Goal: Use online tool/utility: Utilize a website feature to perform a specific function

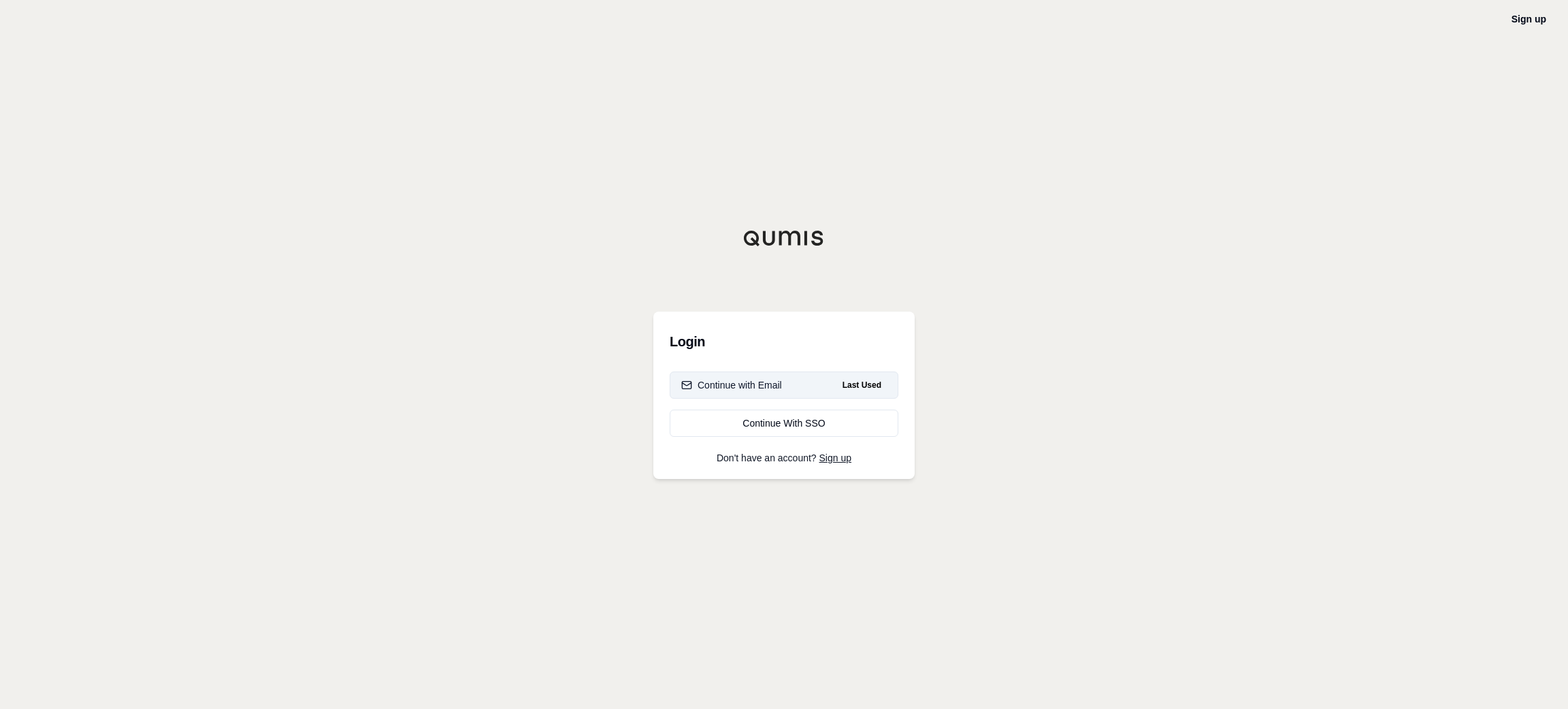
click at [836, 377] on button "Continue with Email Last Used" at bounding box center [783, 385] width 229 height 27
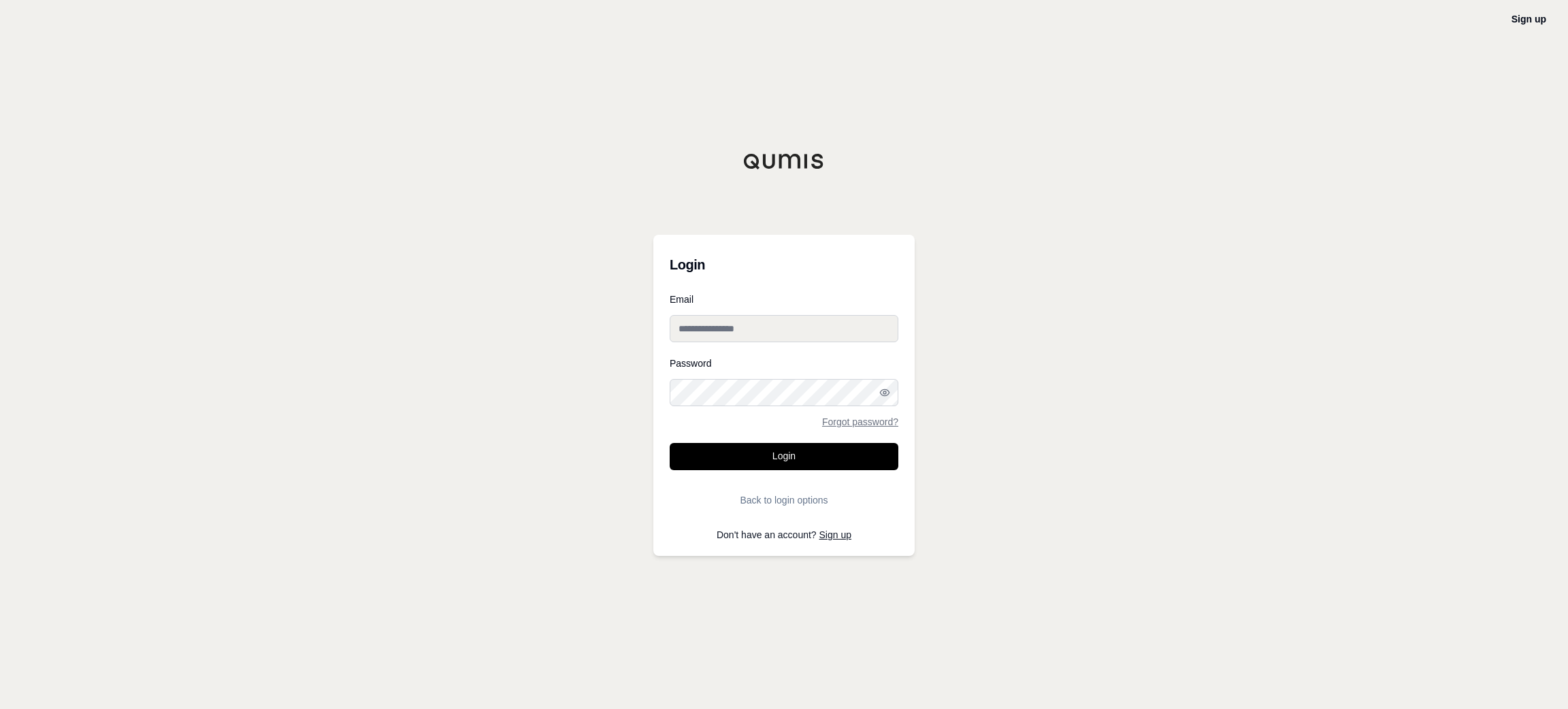
type input "**********"
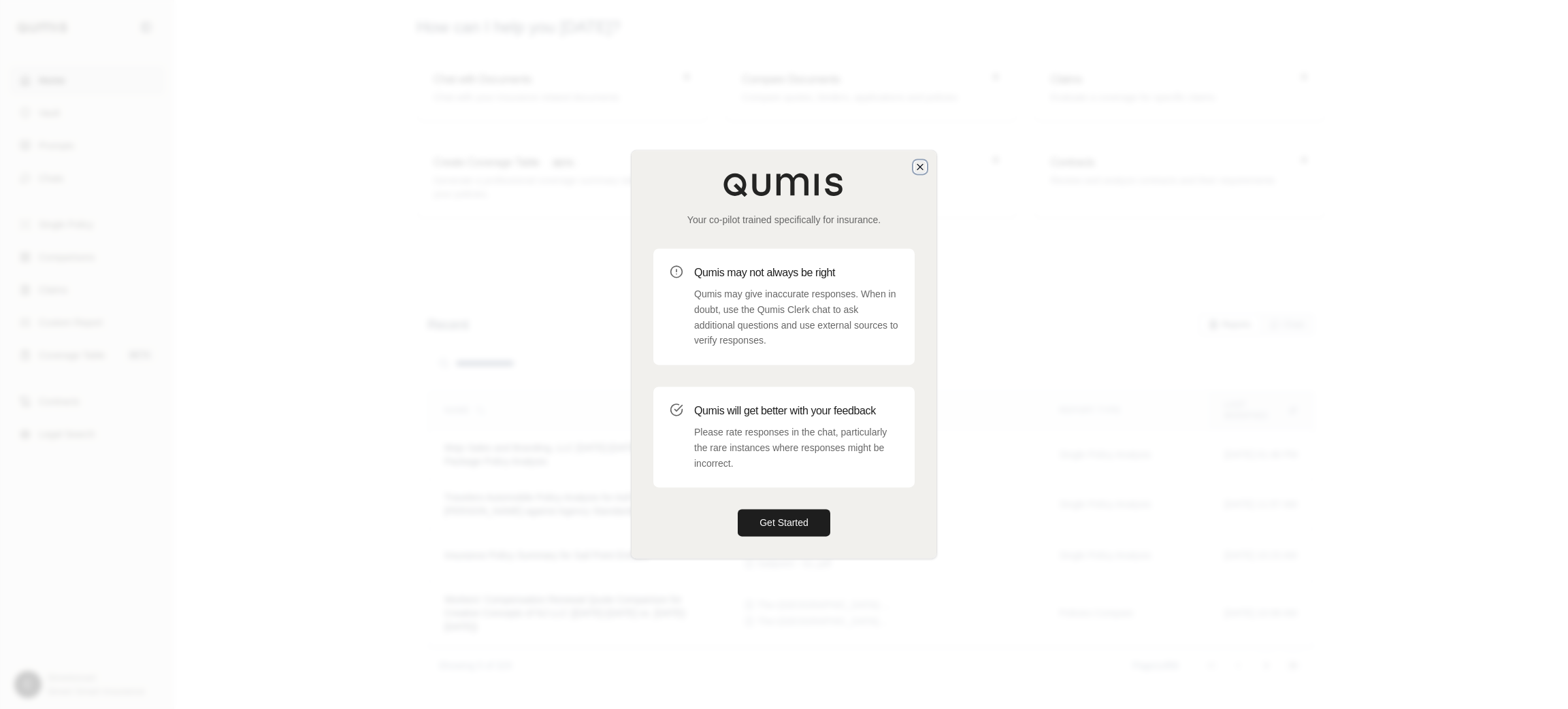
click at [915, 166] on icon "button" at bounding box center [920, 167] width 11 height 11
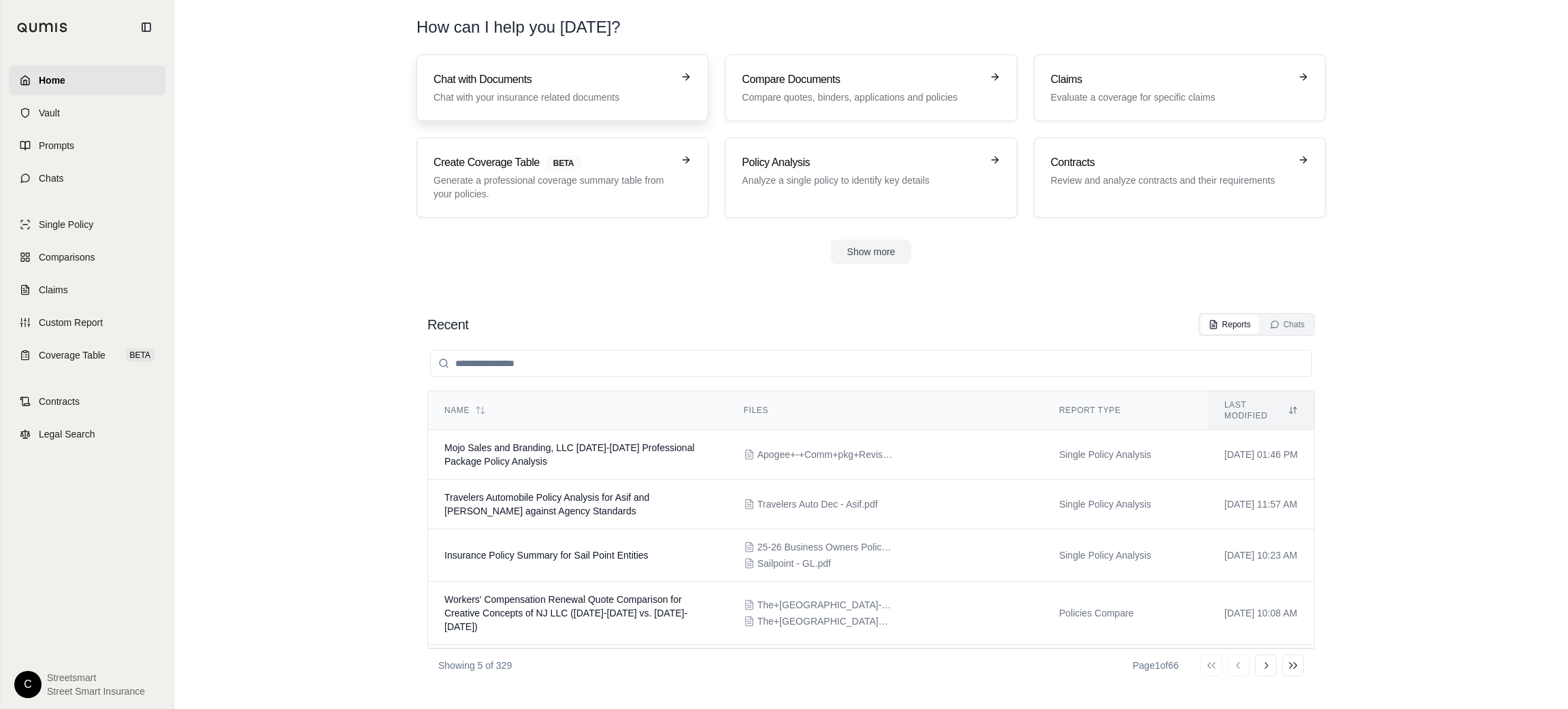
click at [592, 93] on p "Chat with your insurance related documents" at bounding box center [553, 97] width 238 height 14
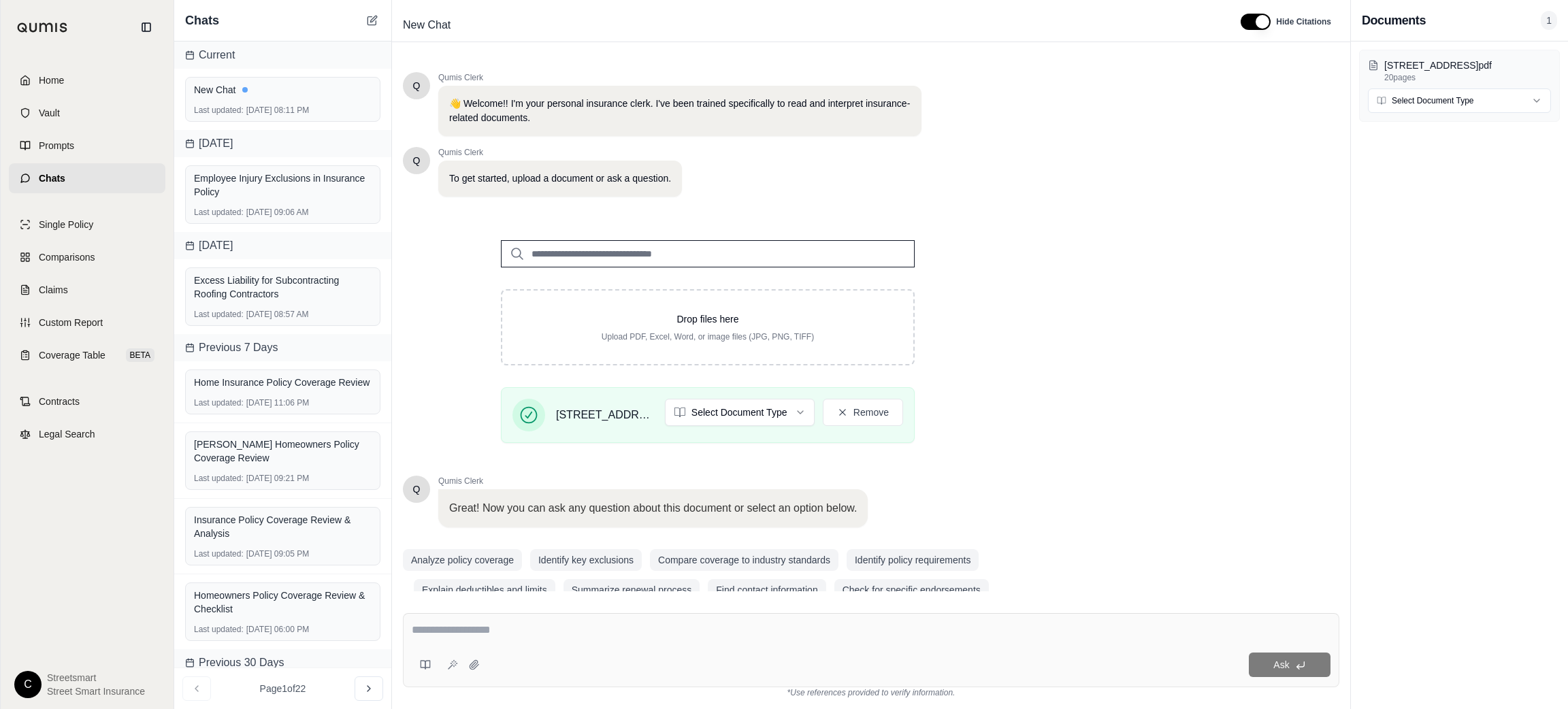
scroll to position [25, 0]
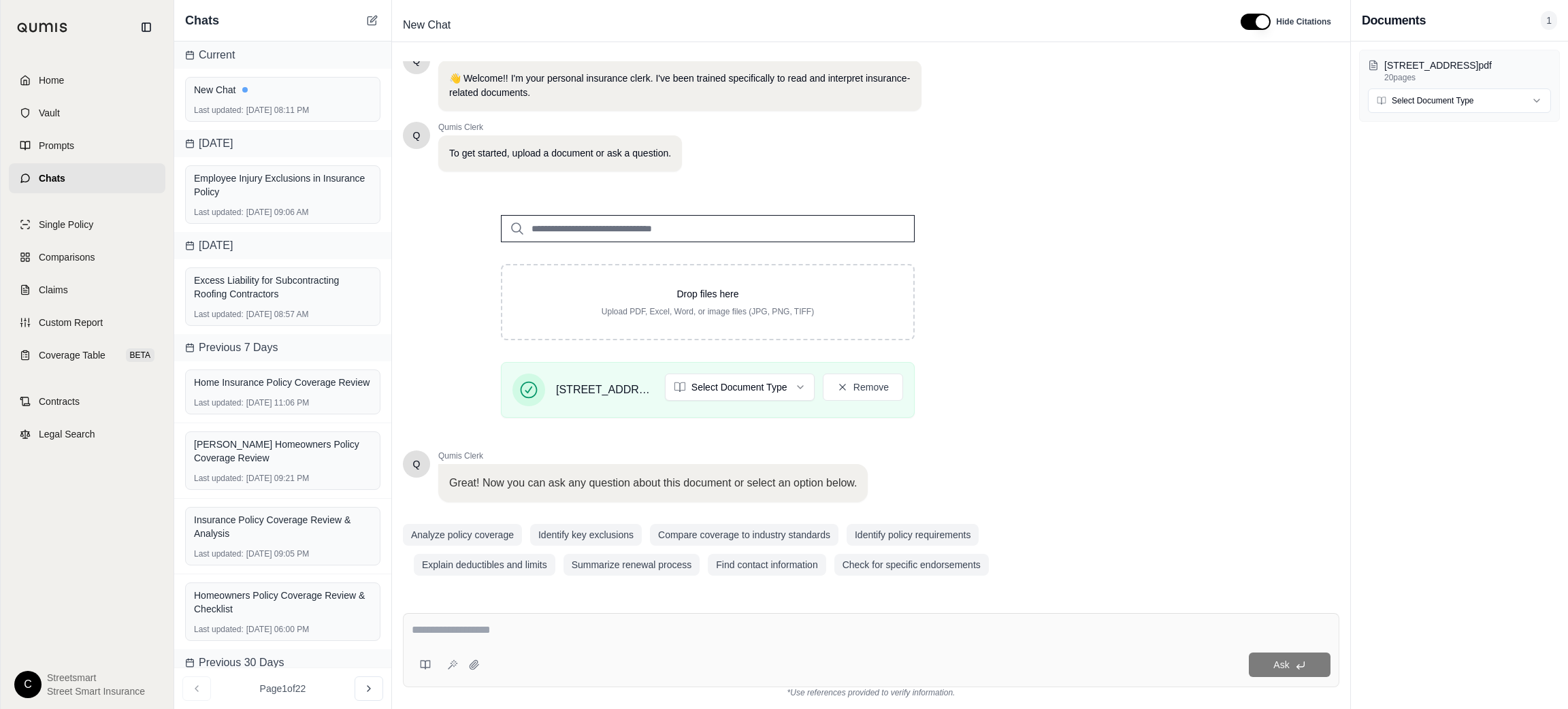
click at [842, 644] on div "Ask" at bounding box center [871, 650] width 937 height 74
paste textarea "**********"
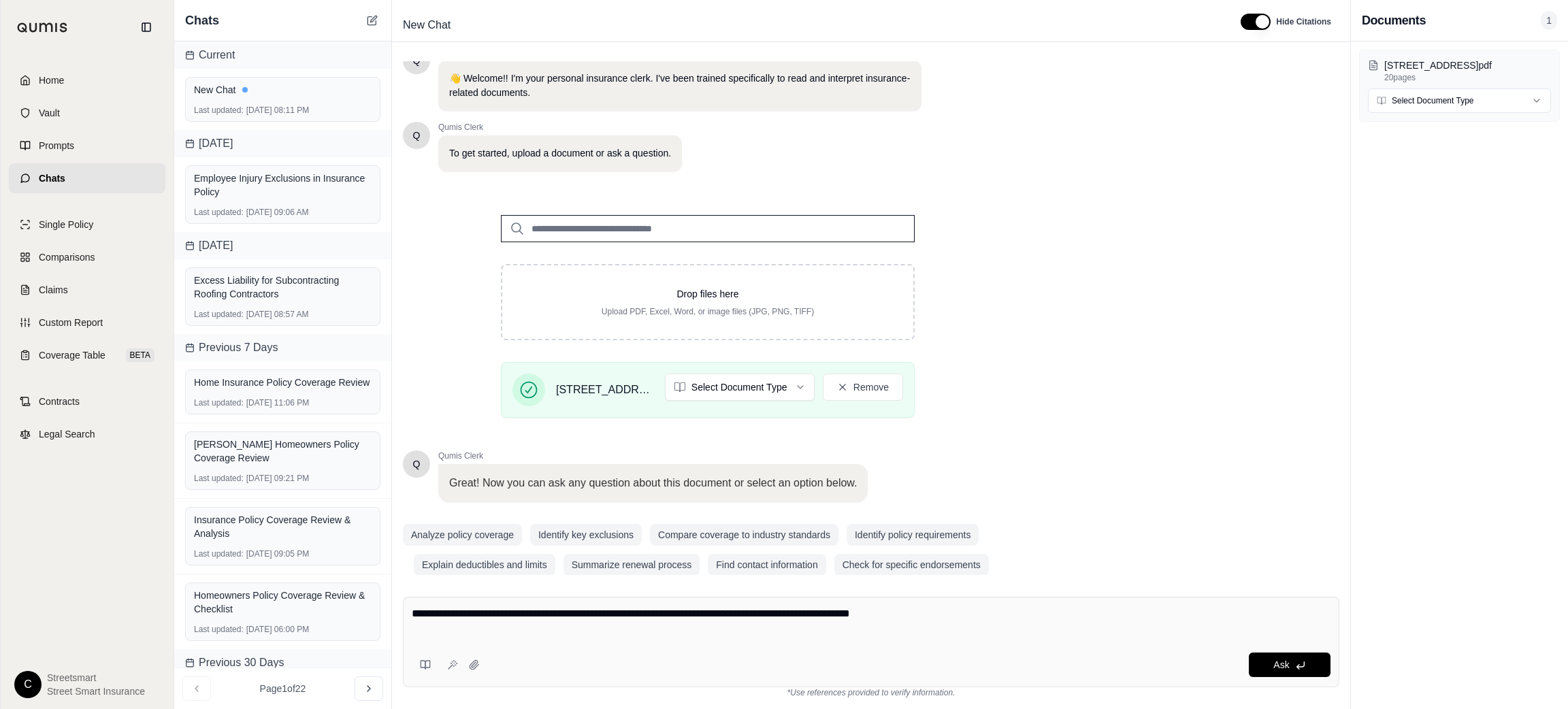
click at [960, 635] on textarea "**********" at bounding box center [871, 622] width 919 height 33
paste textarea "**********"
type textarea "**********"
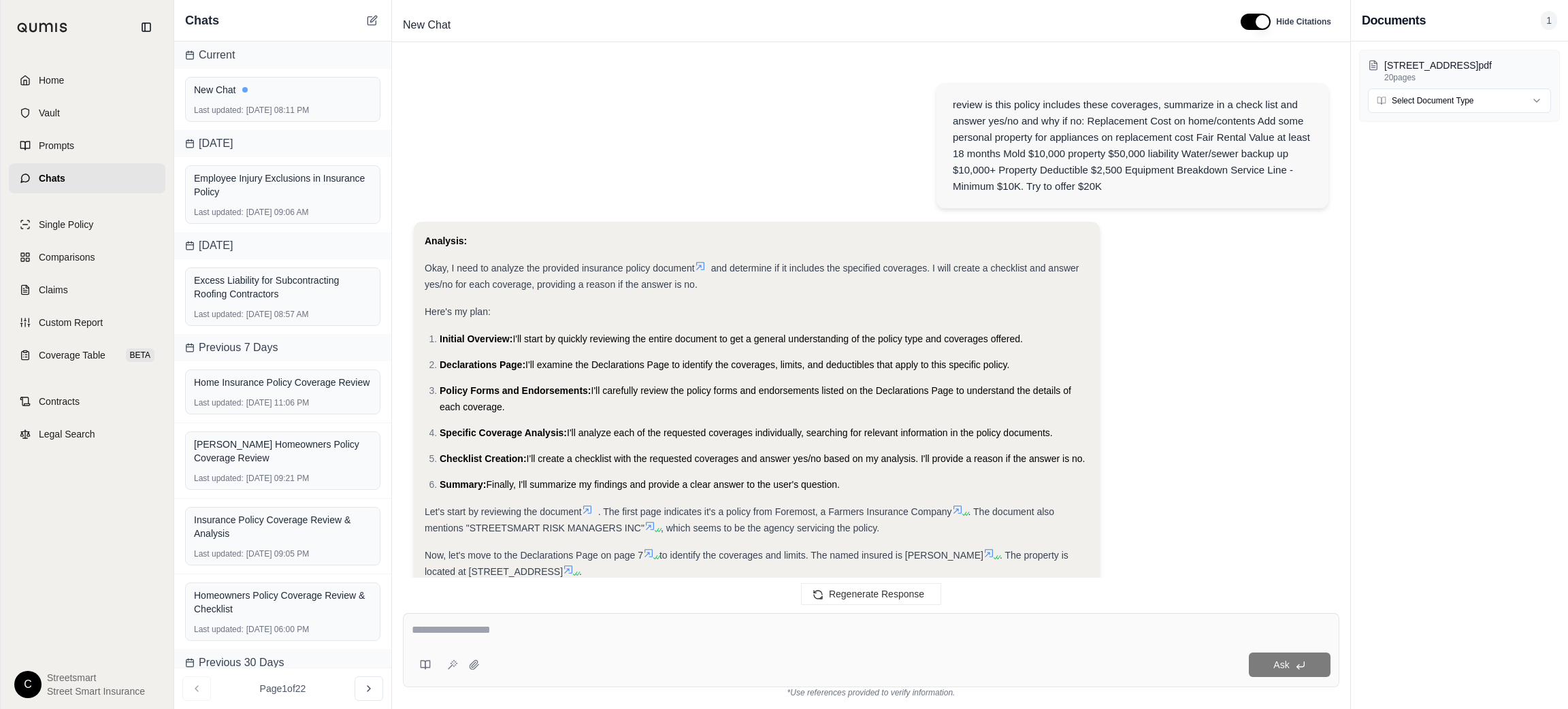
scroll to position [2024, 0]
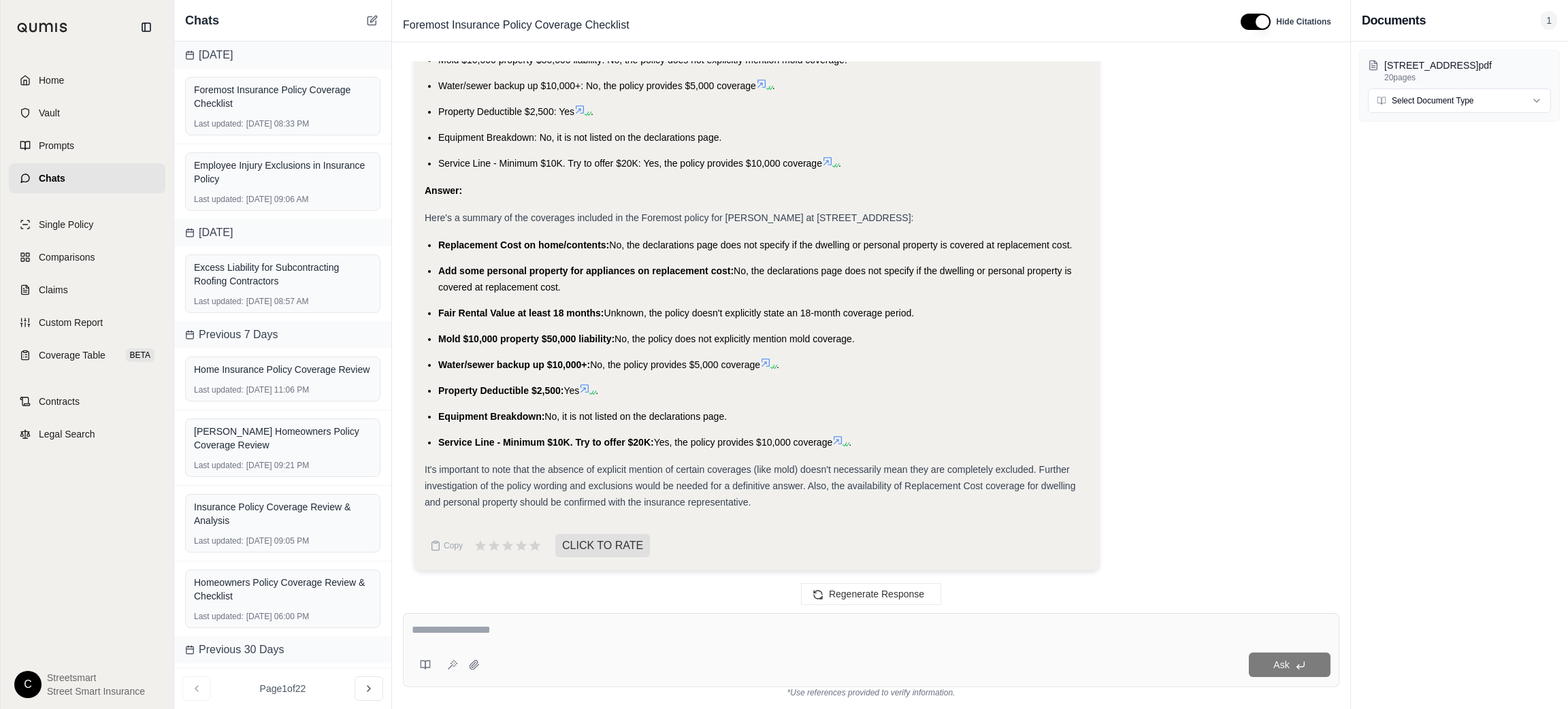
click at [952, 387] on li "Property Deductible $2,500: Yes ." at bounding box center [763, 390] width 650 height 16
click at [451, 239] on span "Replacement Cost on home/contents:" at bounding box center [523, 245] width 171 height 11
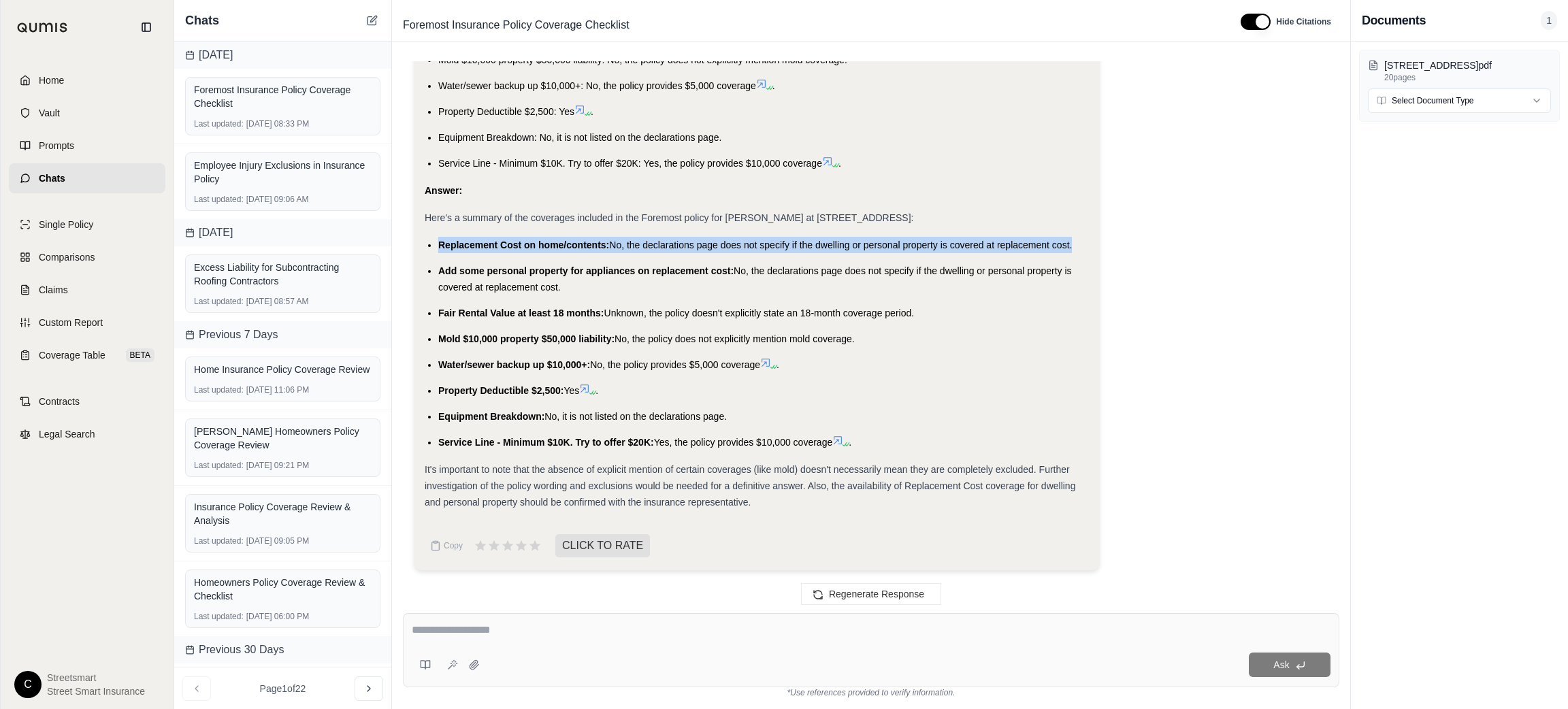
click at [451, 239] on span "Replacement Cost on home/contents:" at bounding box center [523, 245] width 171 height 11
copy ul "Replacement Cost on home/contents: No, the declarations page does not specify i…"
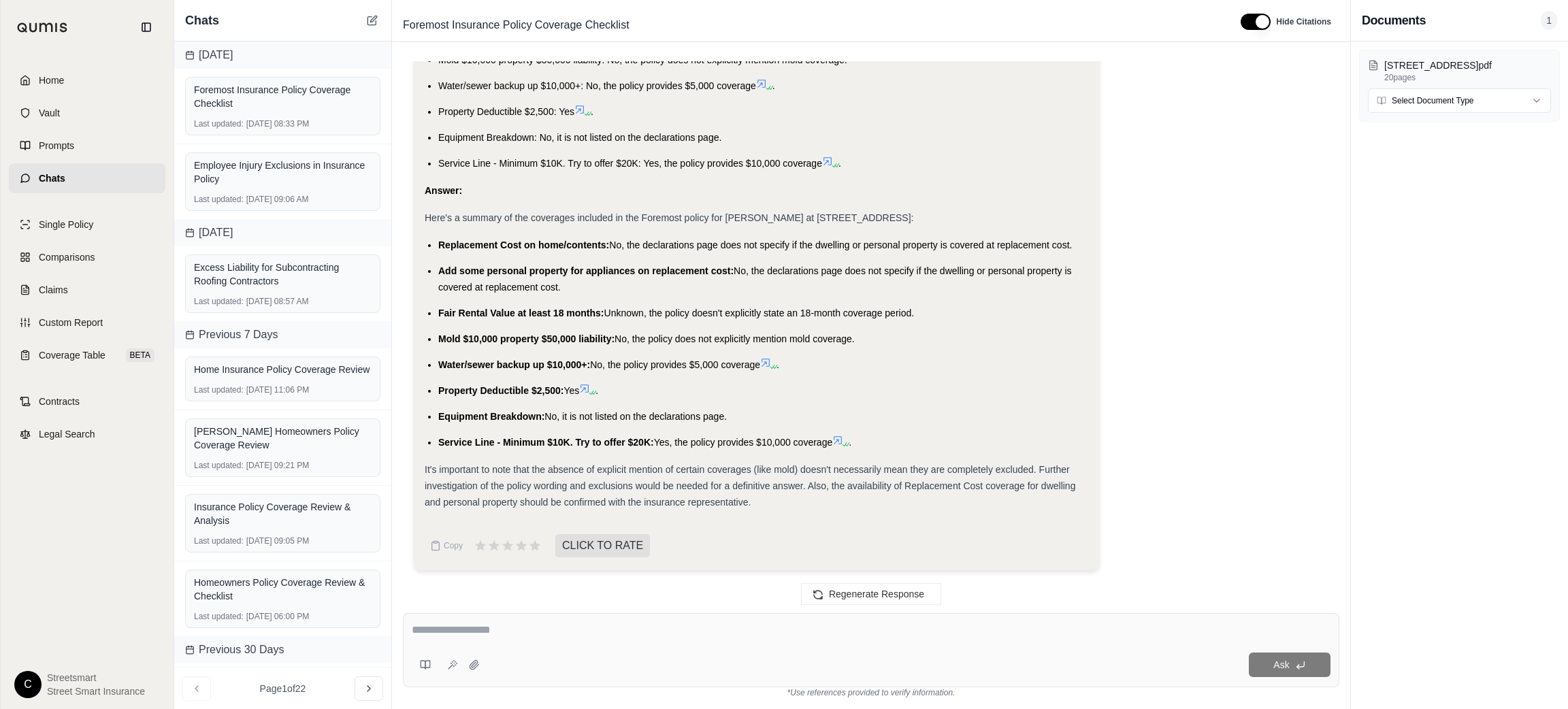
click at [639, 637] on textarea at bounding box center [871, 630] width 919 height 16
click at [615, 643] on div at bounding box center [871, 632] width 919 height 21
click at [675, 634] on textarea at bounding box center [871, 630] width 919 height 16
paste textarea "**********"
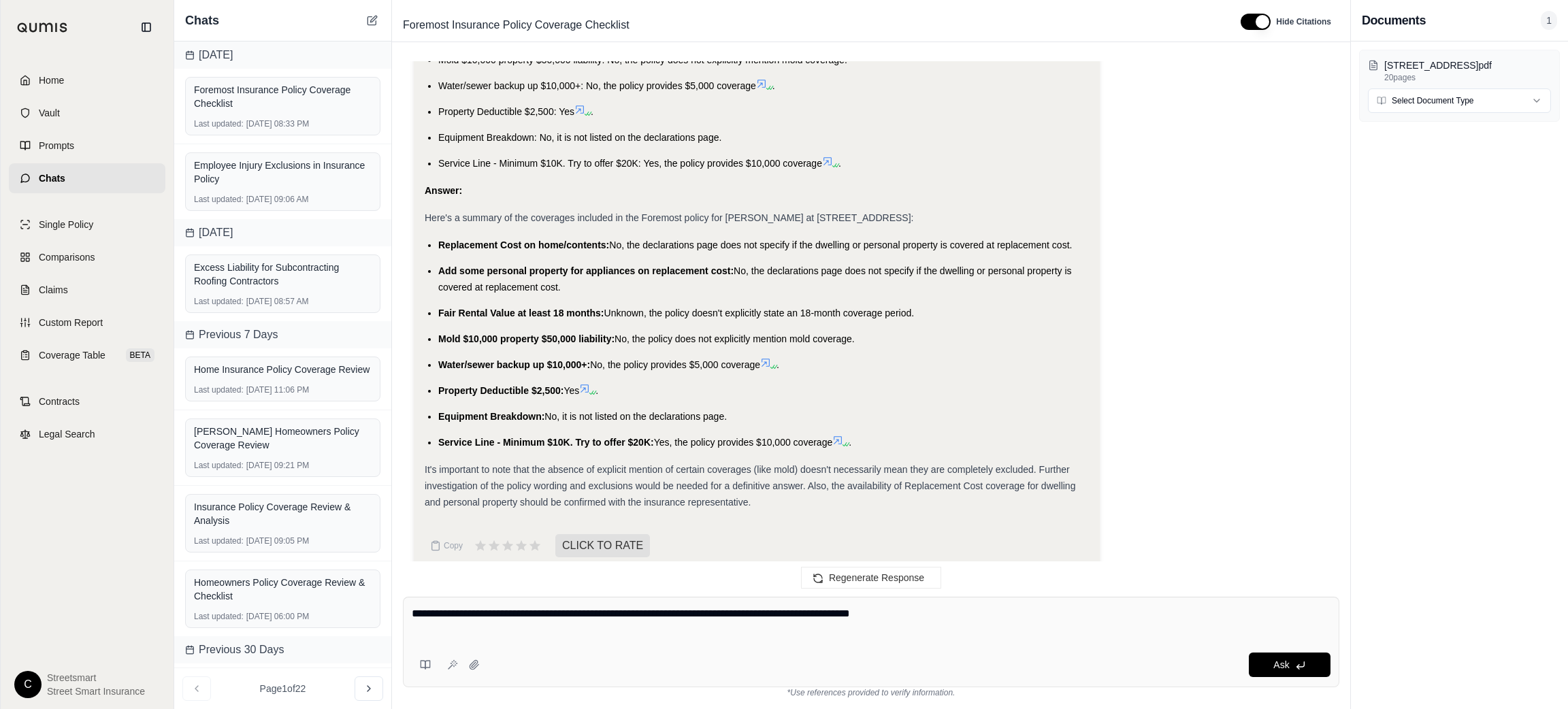
scroll to position [2040, 0]
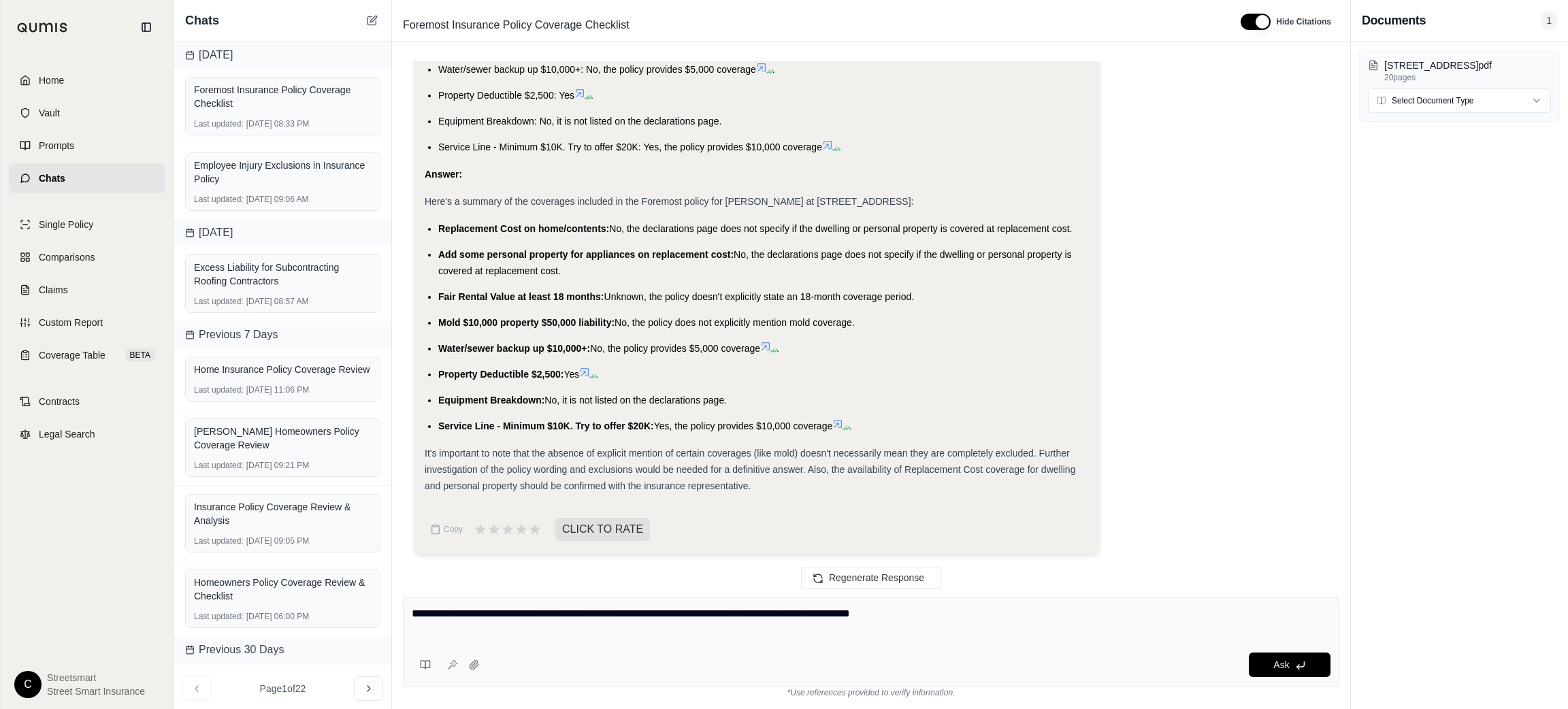
click at [1394, 499] on div "[STREET_ADDRESS]pdf 20 pages Select Document Type" at bounding box center [1460, 375] width 217 height 667
click at [978, 634] on textarea "**********" at bounding box center [871, 622] width 919 height 33
paste textarea "**********"
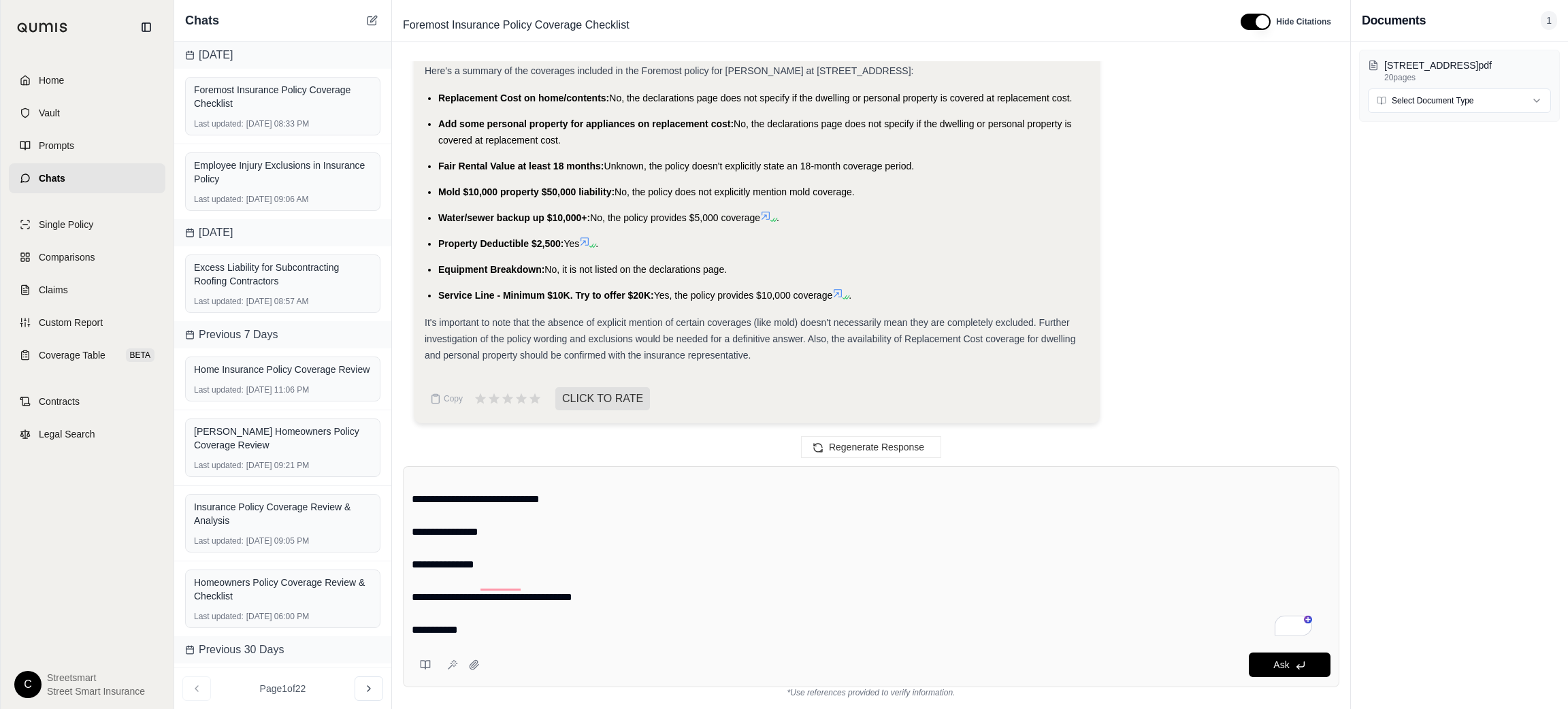
scroll to position [258, 0]
drag, startPoint x: 474, startPoint y: 620, endPoint x: 401, endPoint y: 616, distance: 73.1
click at [401, 616] on div "**********" at bounding box center [871, 582] width 958 height 254
type textarea "**********"
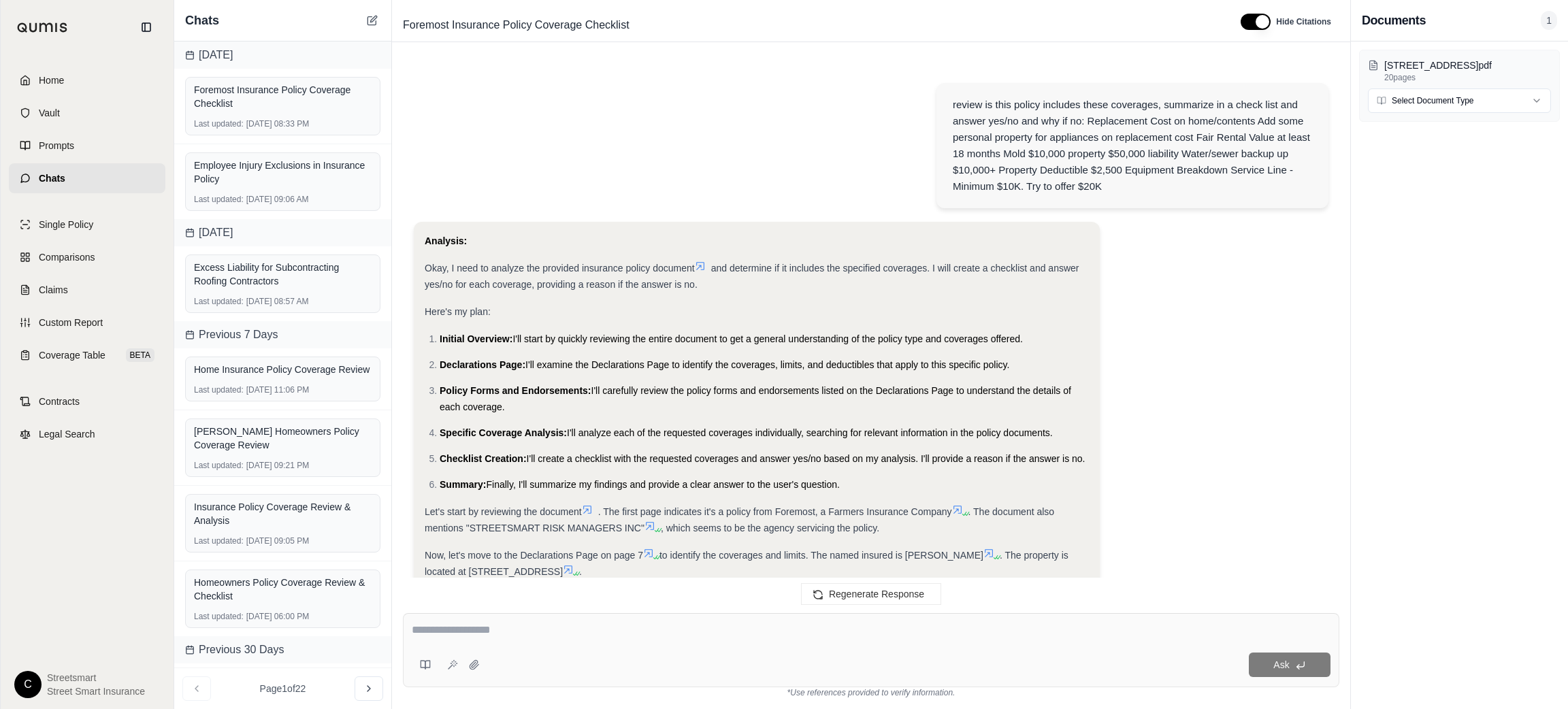
scroll to position [4963, 0]
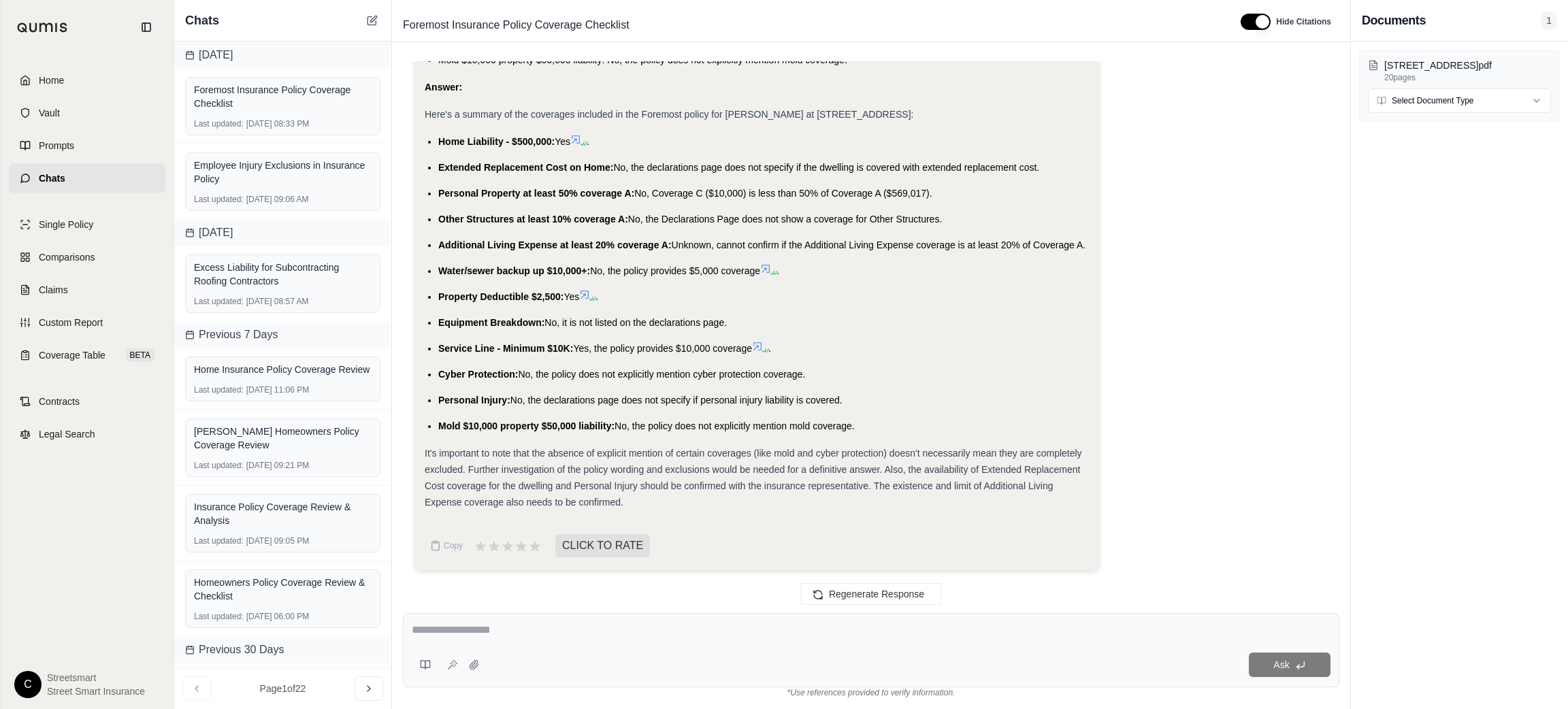
click at [576, 636] on textarea at bounding box center [871, 630] width 919 height 16
type textarea "**********"
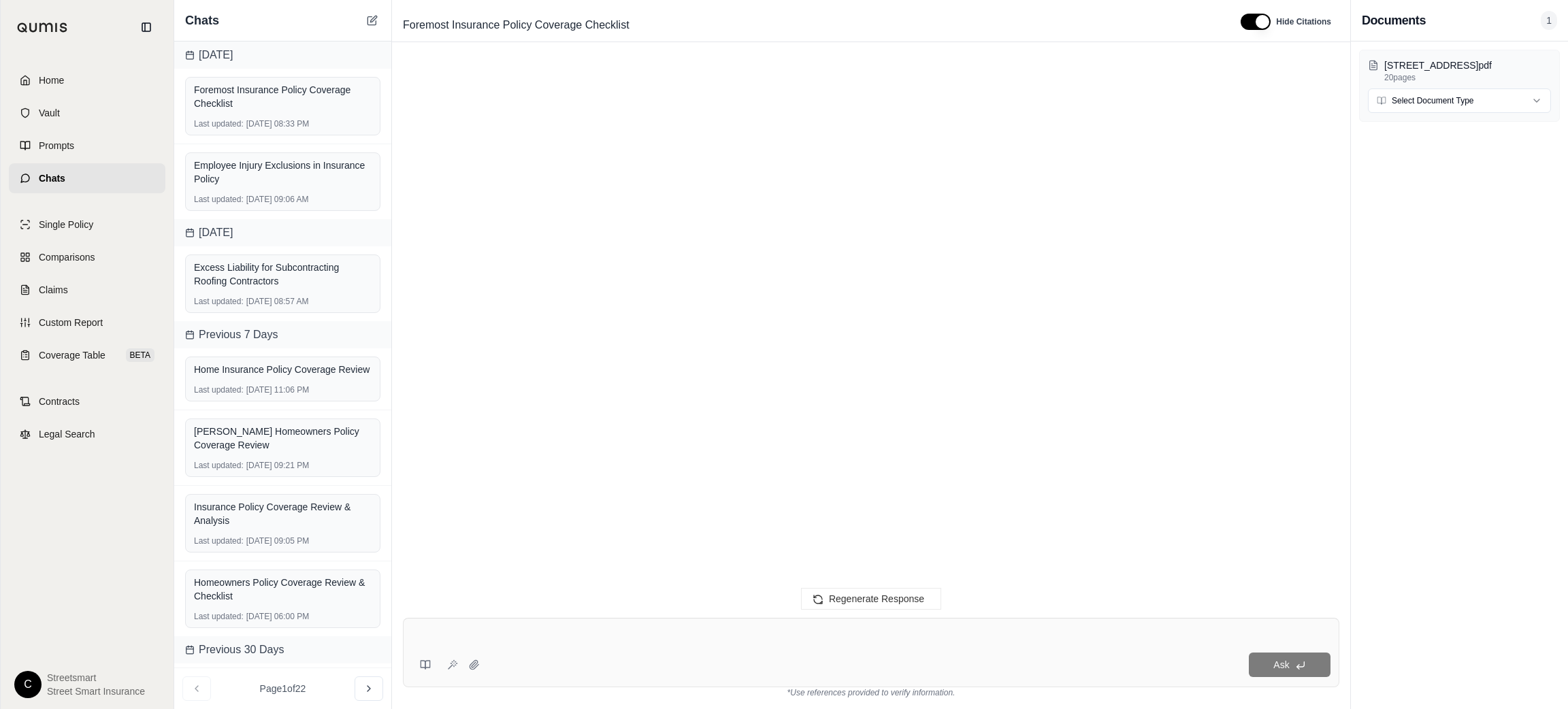
scroll to position [0, 0]
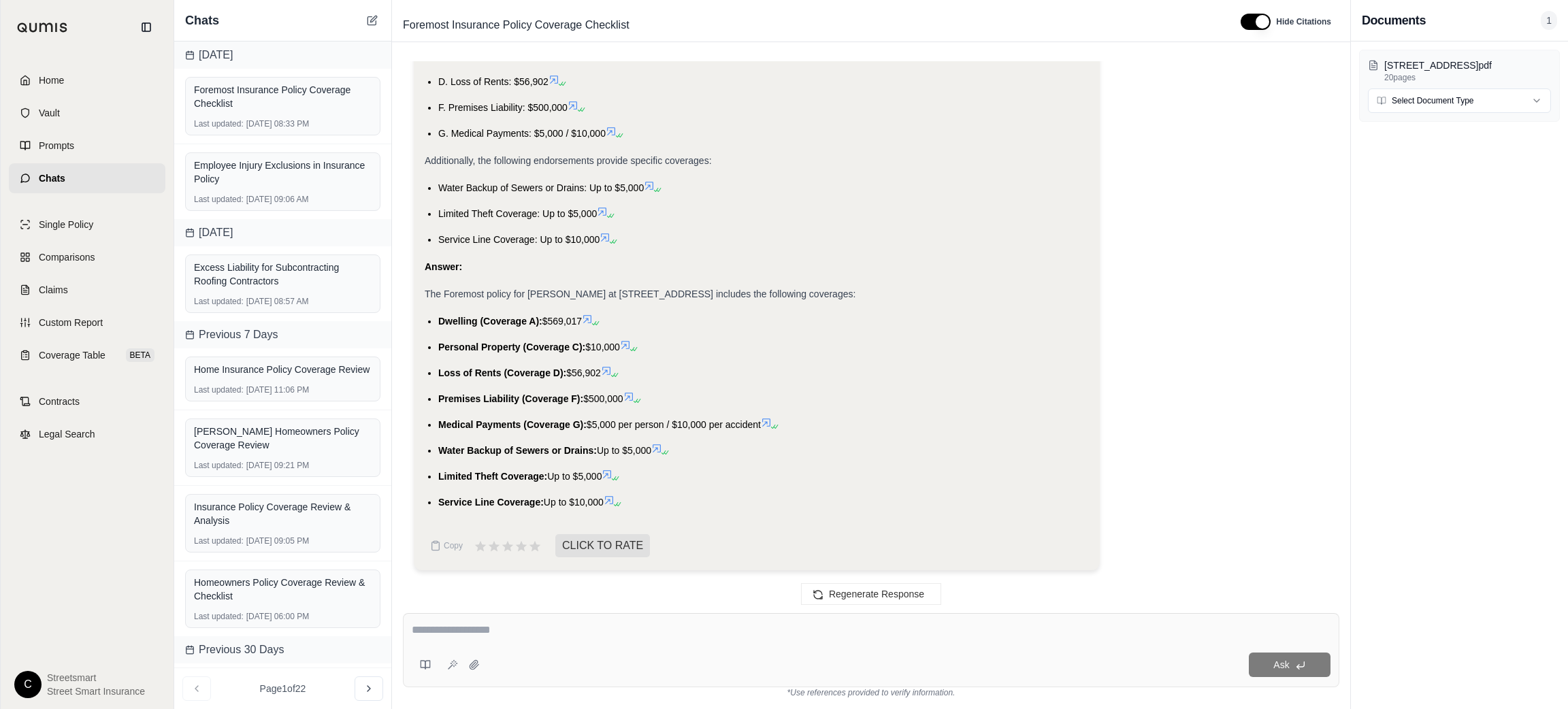
drag, startPoint x: 634, startPoint y: 512, endPoint x: 435, endPoint y: 322, distance: 275.1
click at [435, 322] on div "Analysis: Okay, I need to list the coverages included in the provided insurance…" at bounding box center [756, 169] width 664 height 705
copy ul "Dwelling (Coverage A): $569,017 Personal Property (Coverage C): $10,000 Loss of…"
click at [637, 637] on textarea at bounding box center [871, 630] width 919 height 16
type textarea "**********"
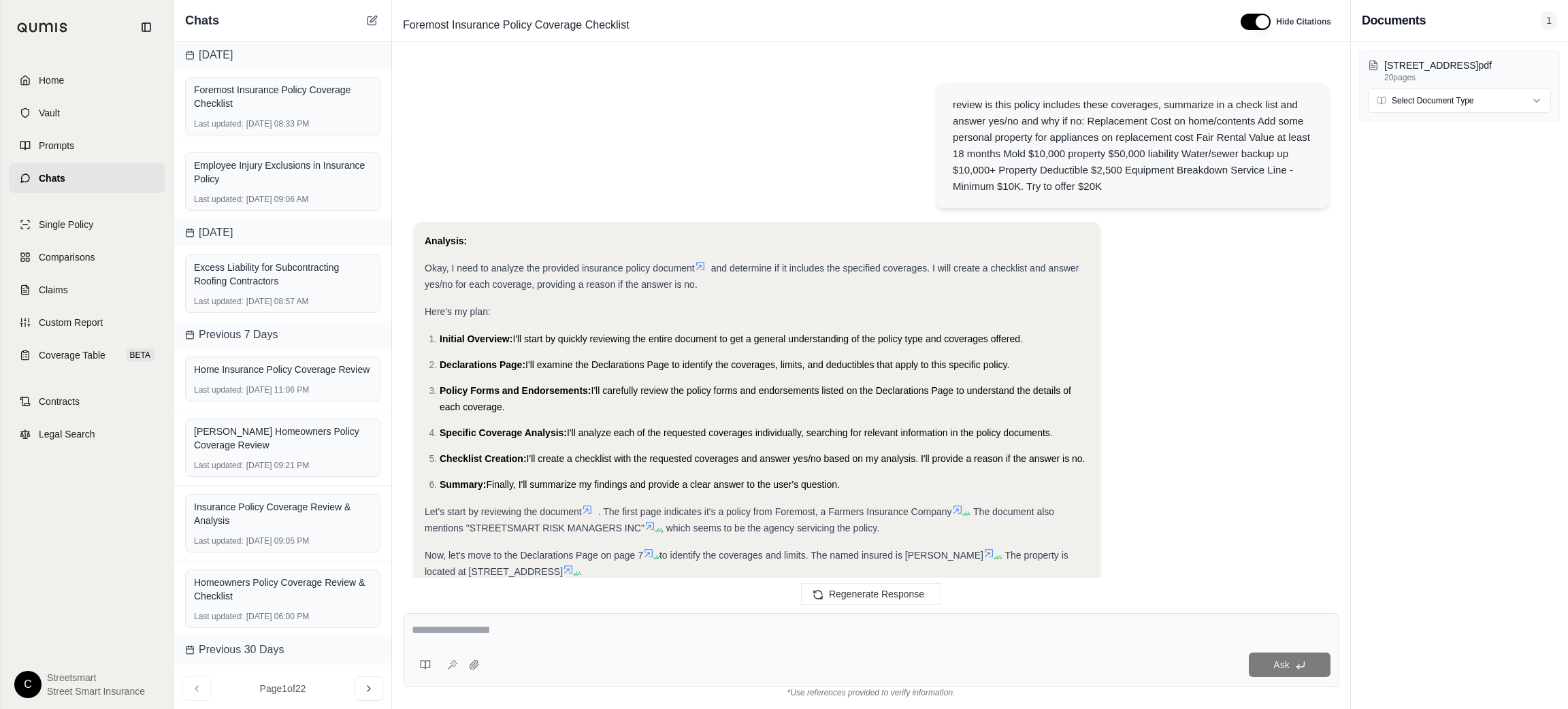
scroll to position [6580, 0]
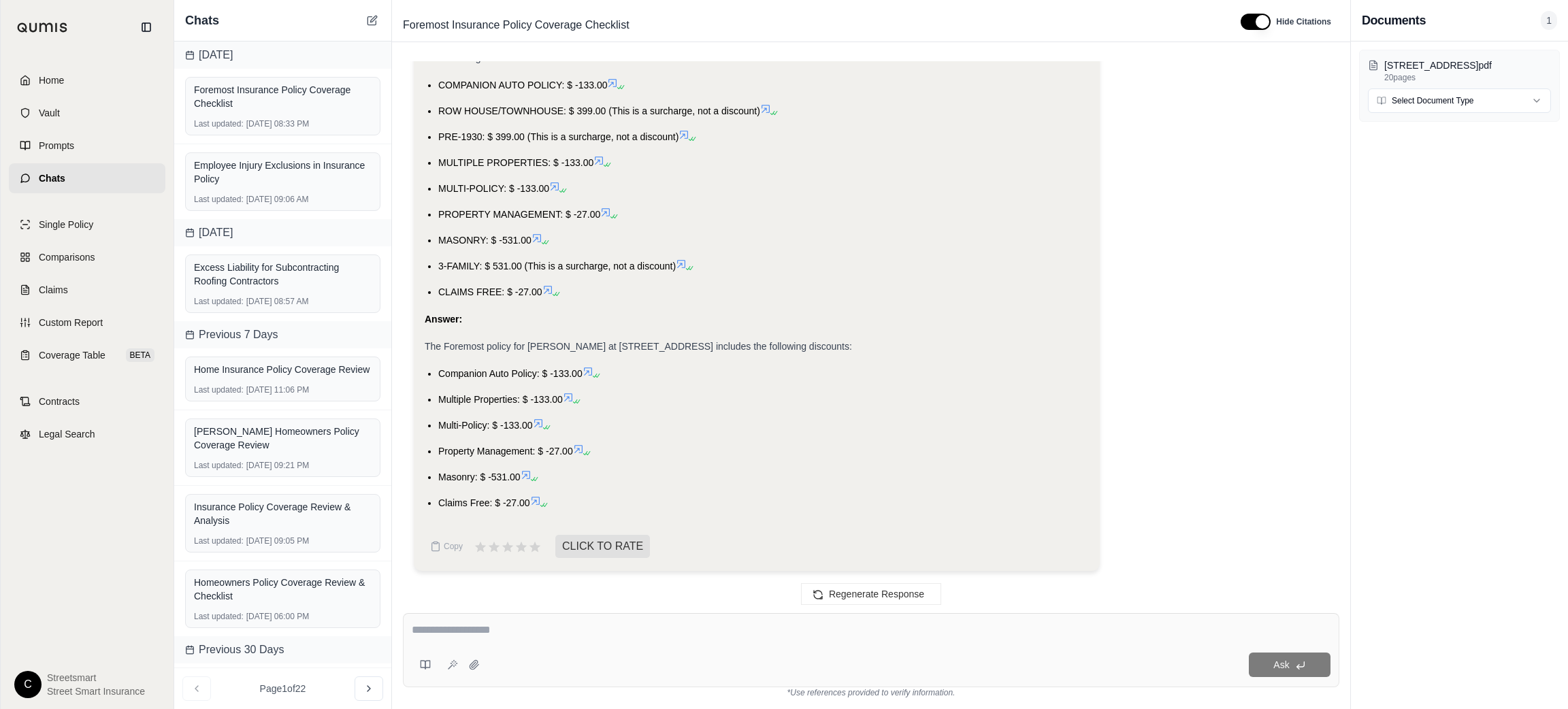
drag, startPoint x: 434, startPoint y: 374, endPoint x: 565, endPoint y: 506, distance: 186.0
click at [565, 506] on ul "Companion Auto Policy: $ -133.00 Multiple Properties: $ -133.00 Multi-Policy: $…" at bounding box center [756, 438] width 664 height 145
copy ul "Companion Auto Policy: $ -133.00 Multiple Properties: $ -133.00 Multi-Policy: $…"
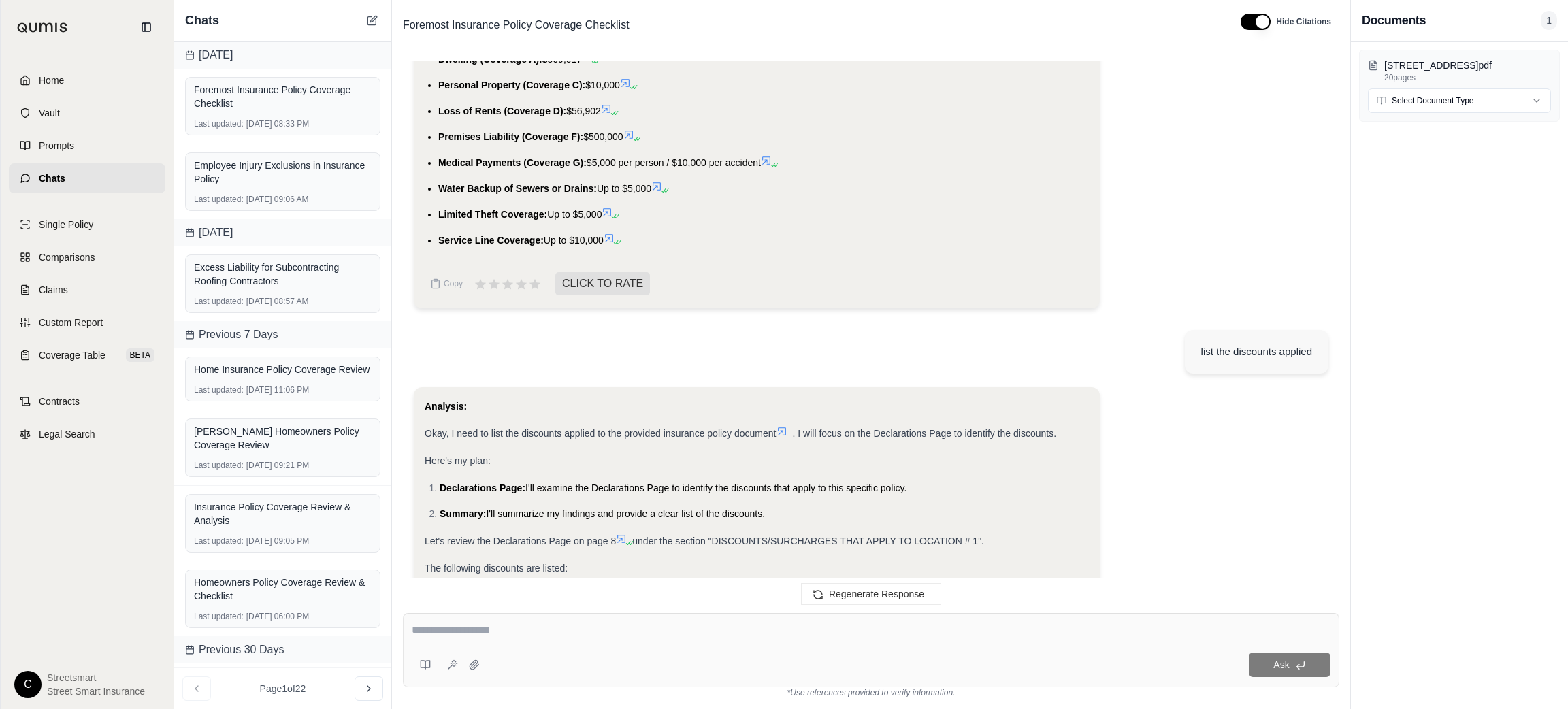
scroll to position [5865, 0]
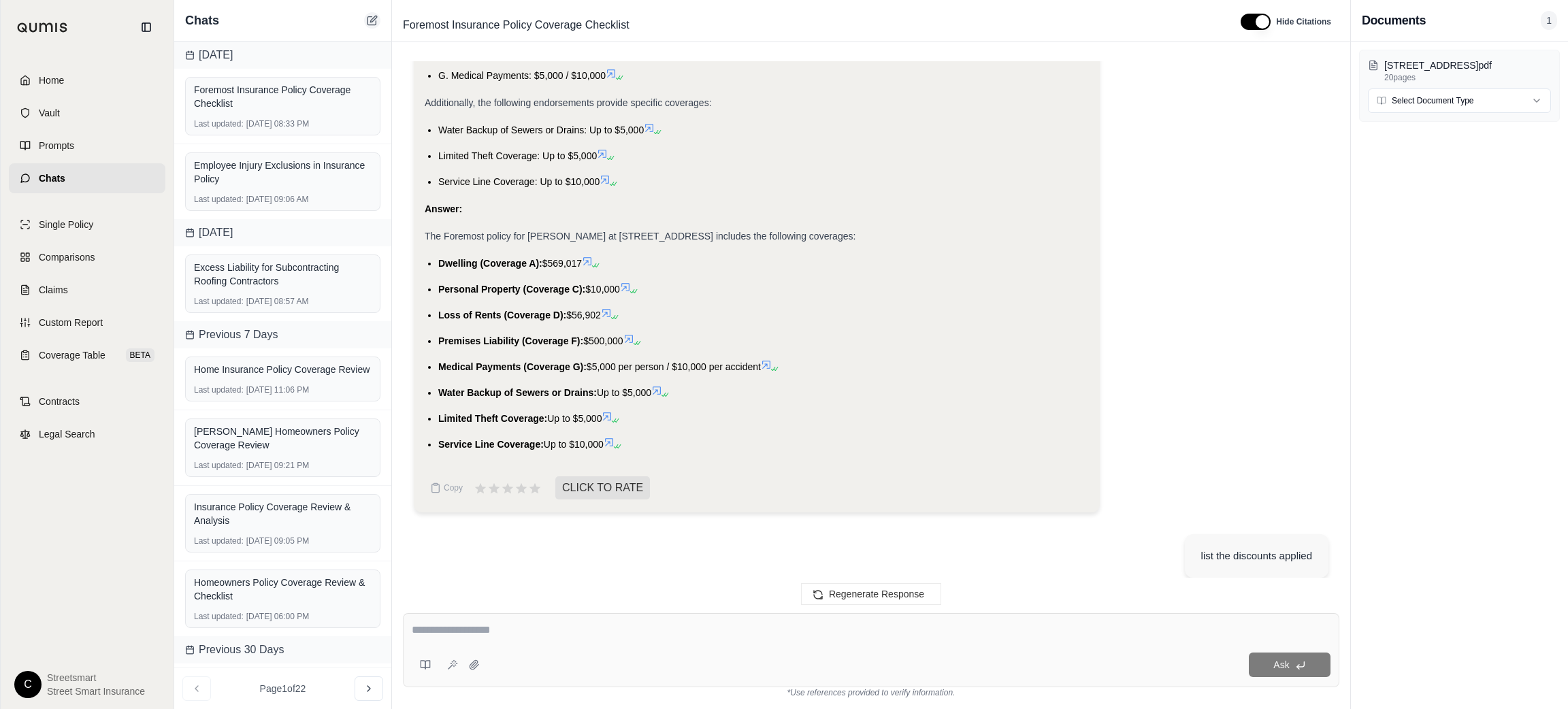
click at [371, 20] on icon at bounding box center [373, 18] width 6 height 6
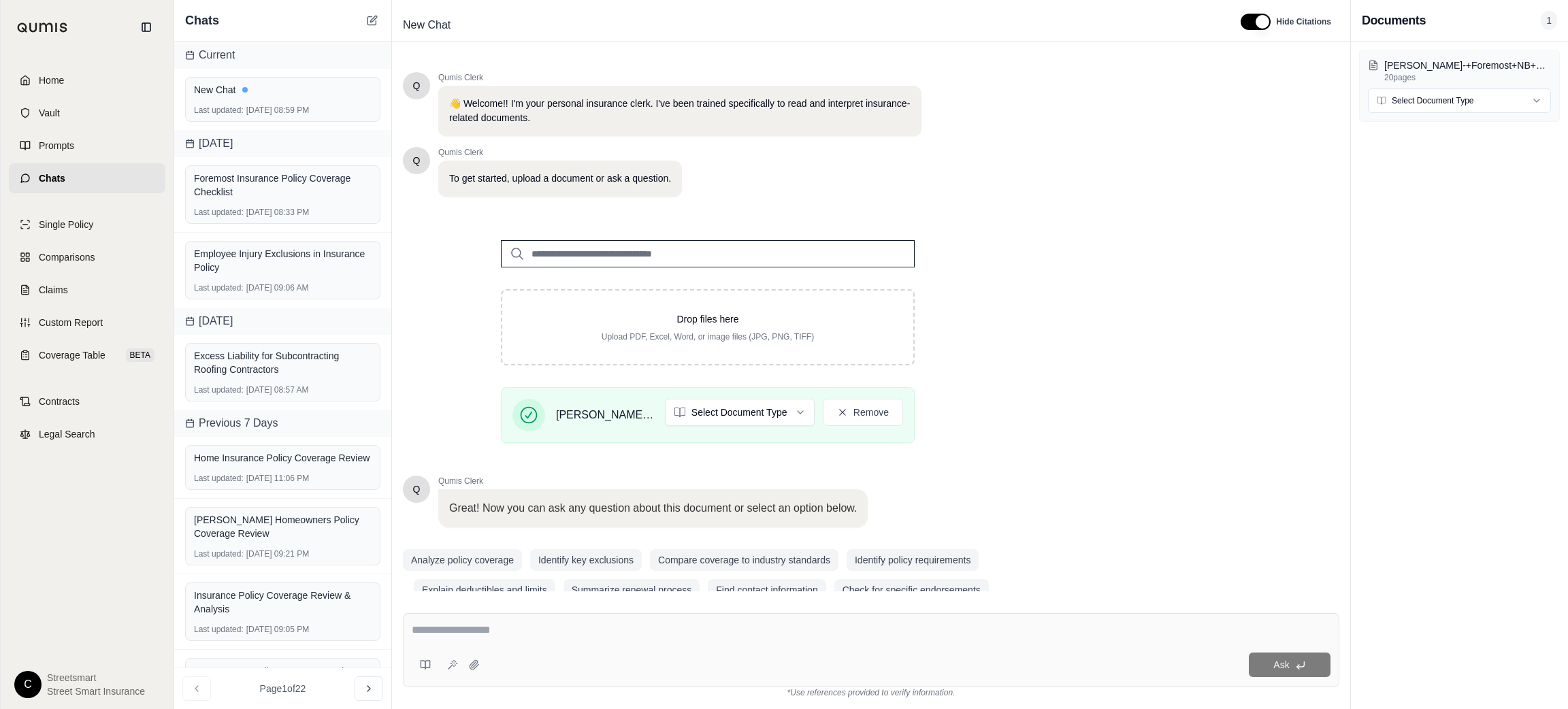
scroll to position [25, 0]
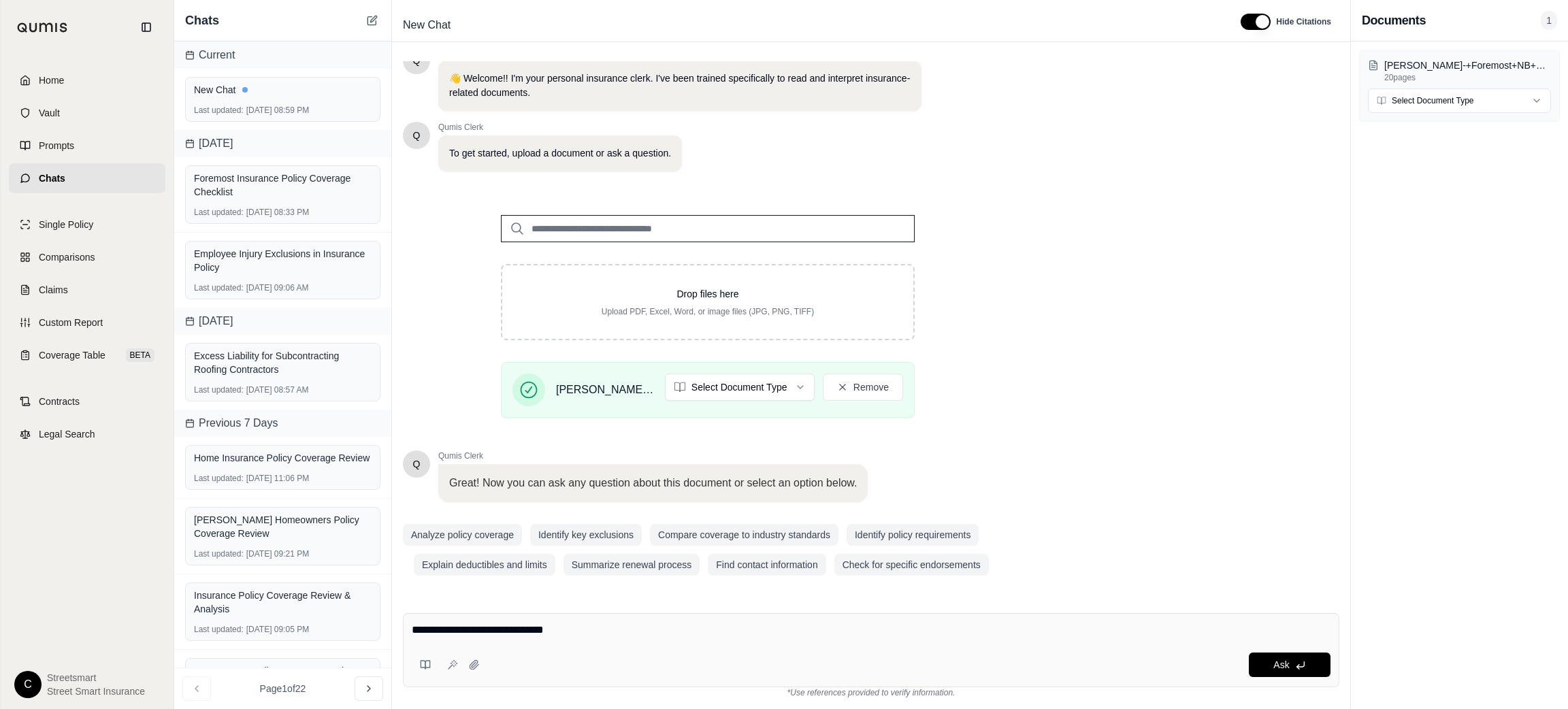
type textarea "**********"
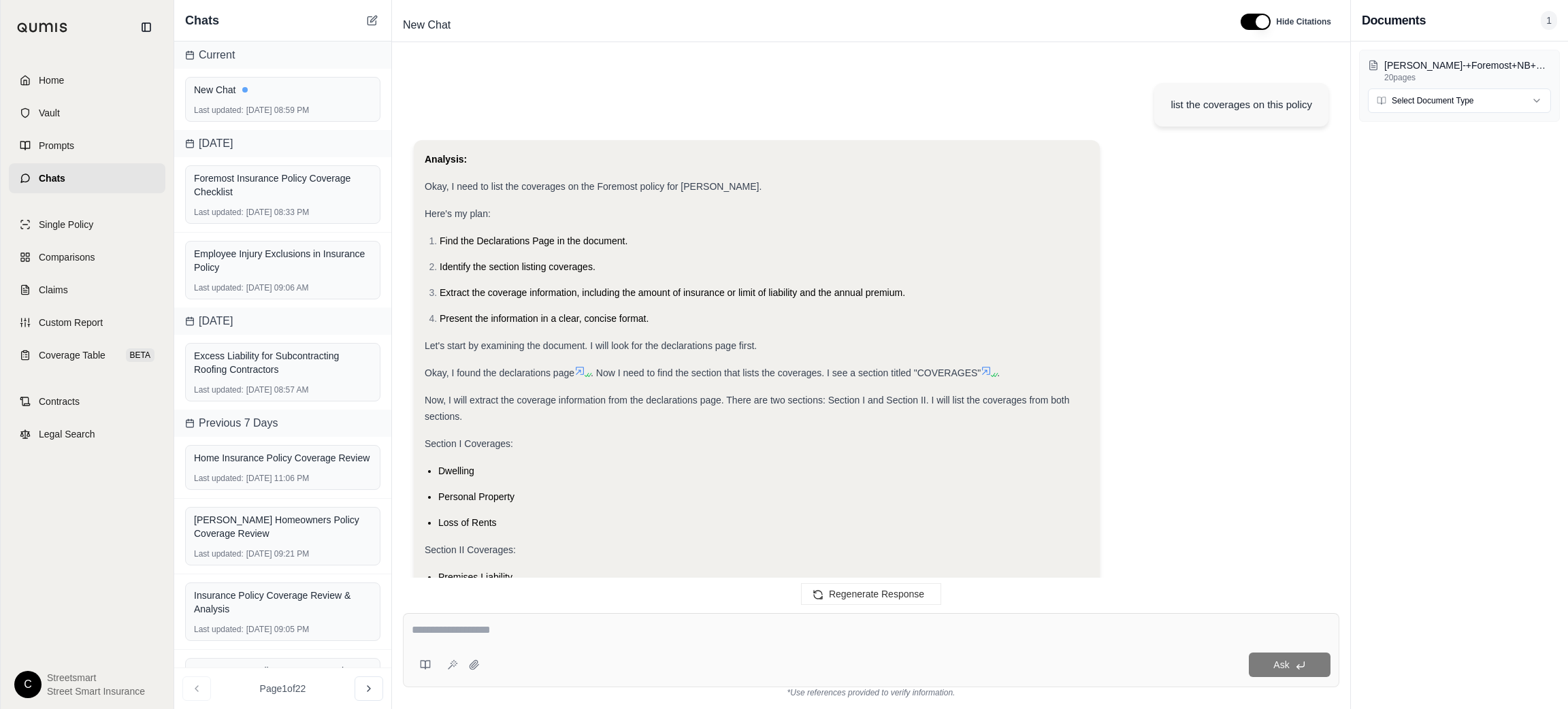
scroll to position [396, 0]
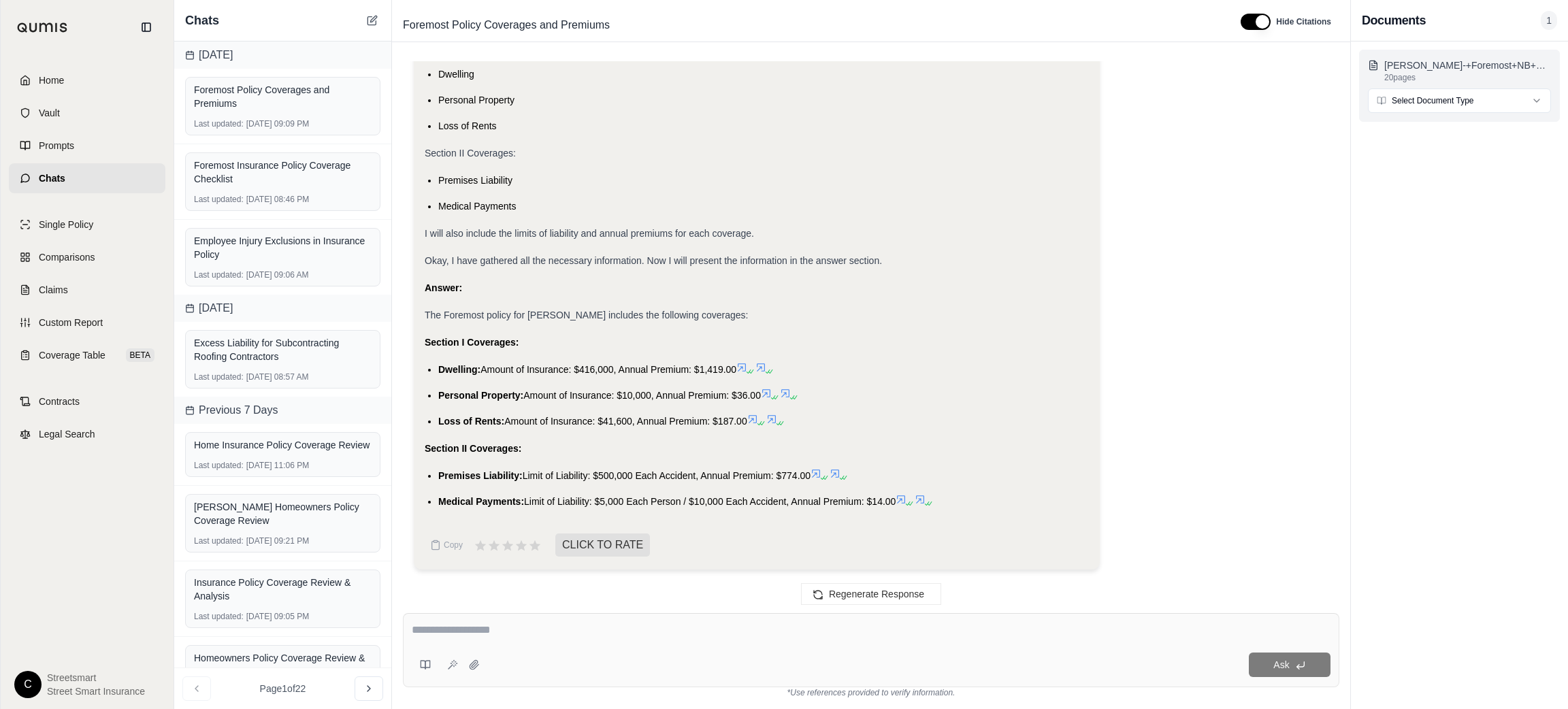
click at [1457, 61] on p "[PERSON_NAME]-+Foremost+NB+Dwelling+Declarations+Page+(1513+Perkiomen+Ave).pdf" at bounding box center [1468, 65] width 167 height 14
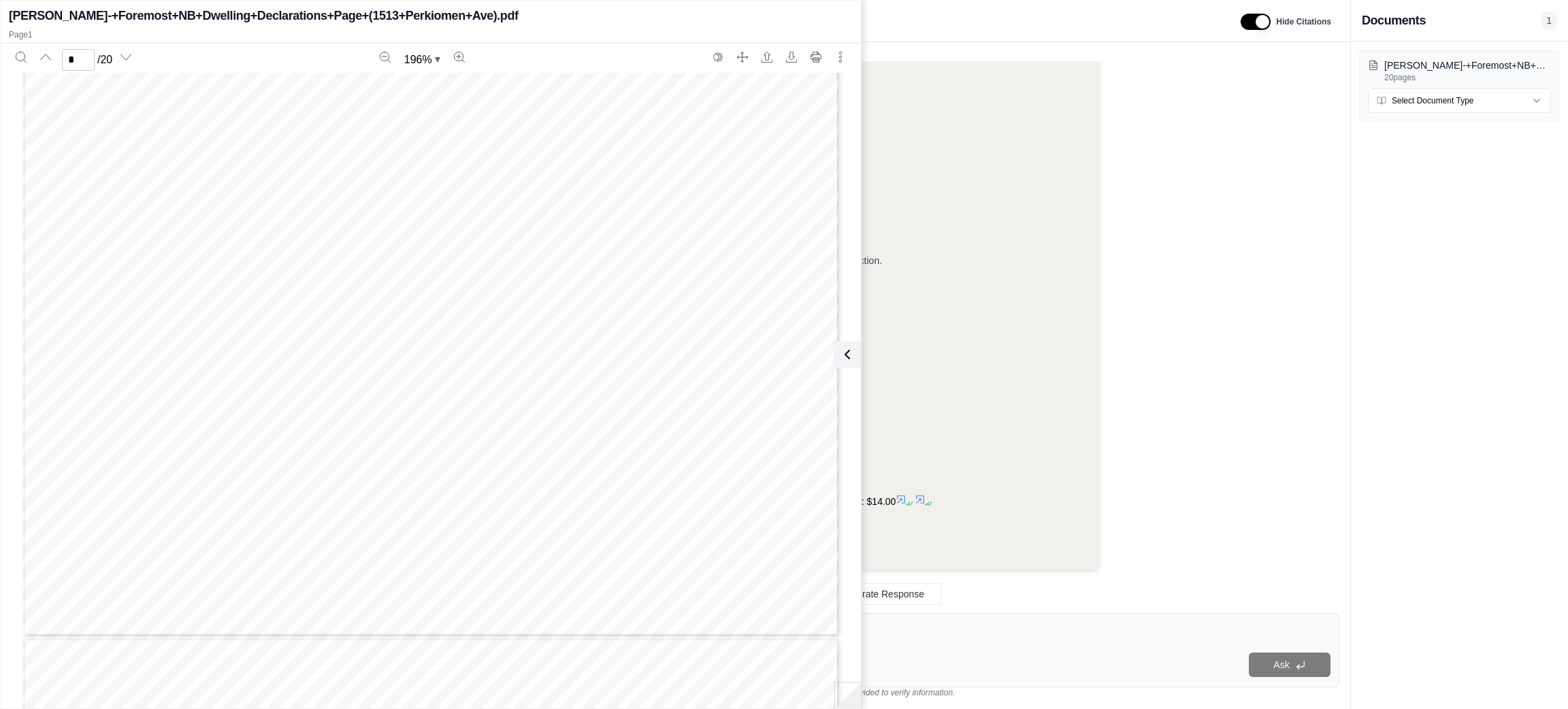
scroll to position [6636, 0]
type input "*"
click at [1143, 288] on div "Analysis: Okay, I need to list the coverages on the Foremost policy for [PERSON…" at bounding box center [871, 162] width 915 height 837
click at [1036, 288] on div "Answer:" at bounding box center [756, 288] width 664 height 16
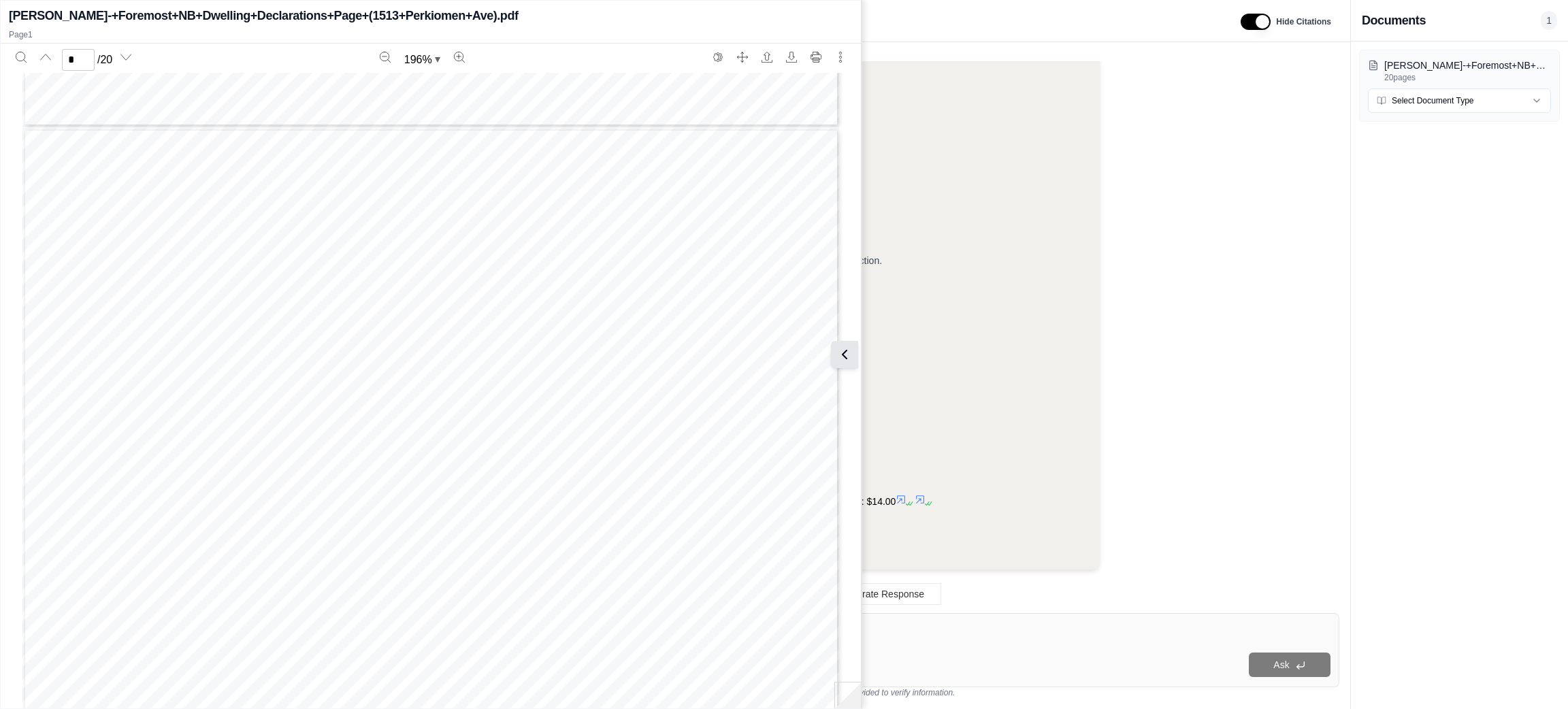
click at [846, 363] on button at bounding box center [845, 355] width 27 height 27
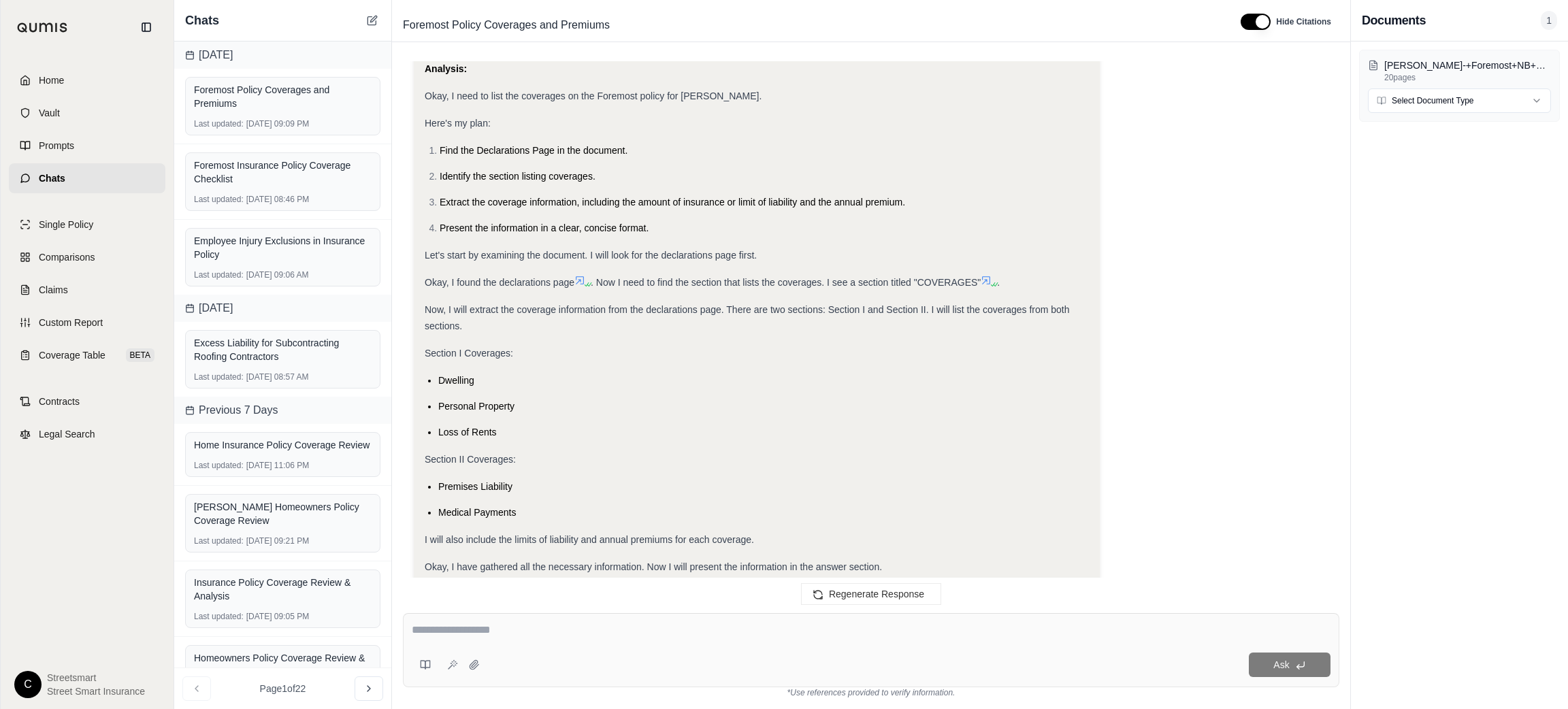
scroll to position [396, 0]
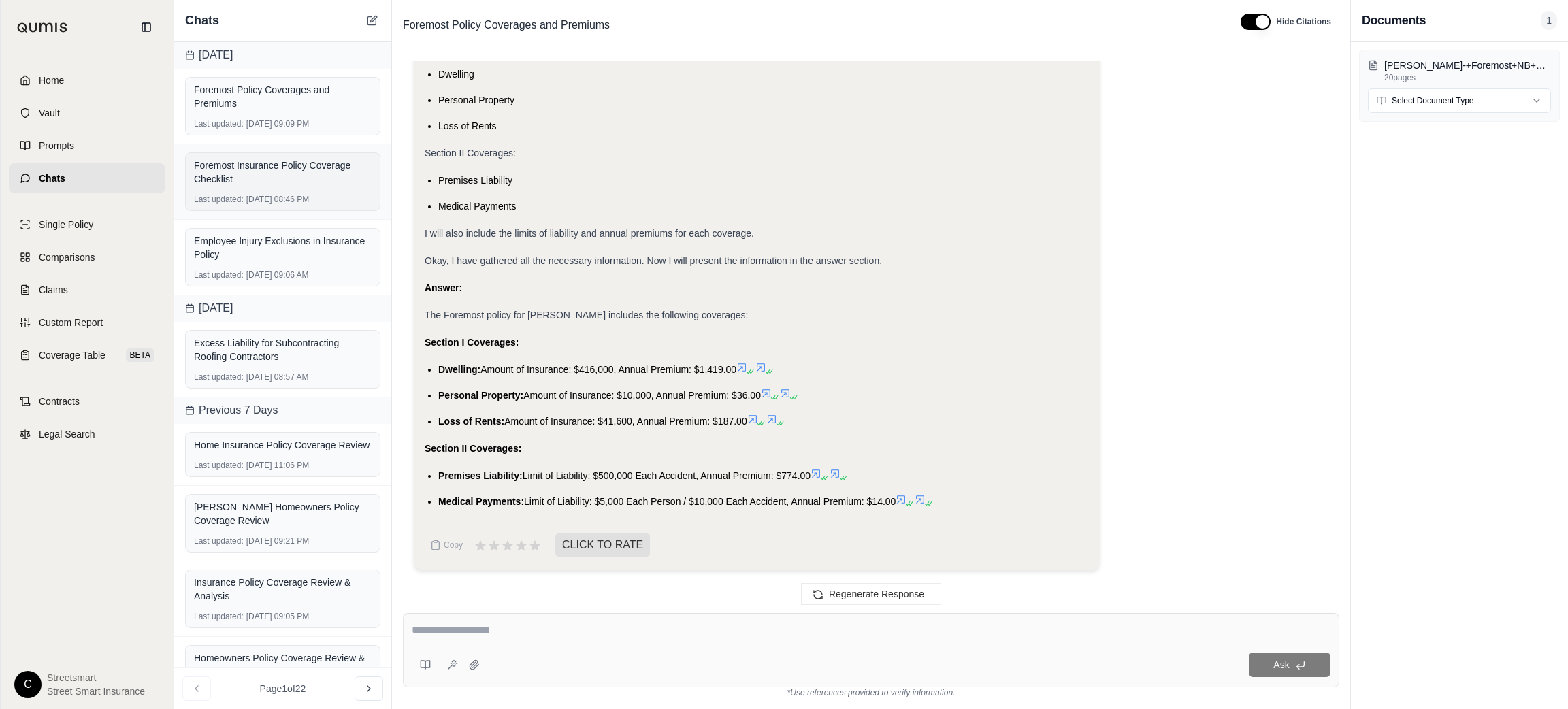
click at [308, 191] on div "Foremost Insurance Policy Coverage Checklist Last updated: [DATE] 08:46 PM" at bounding box center [283, 182] width 195 height 59
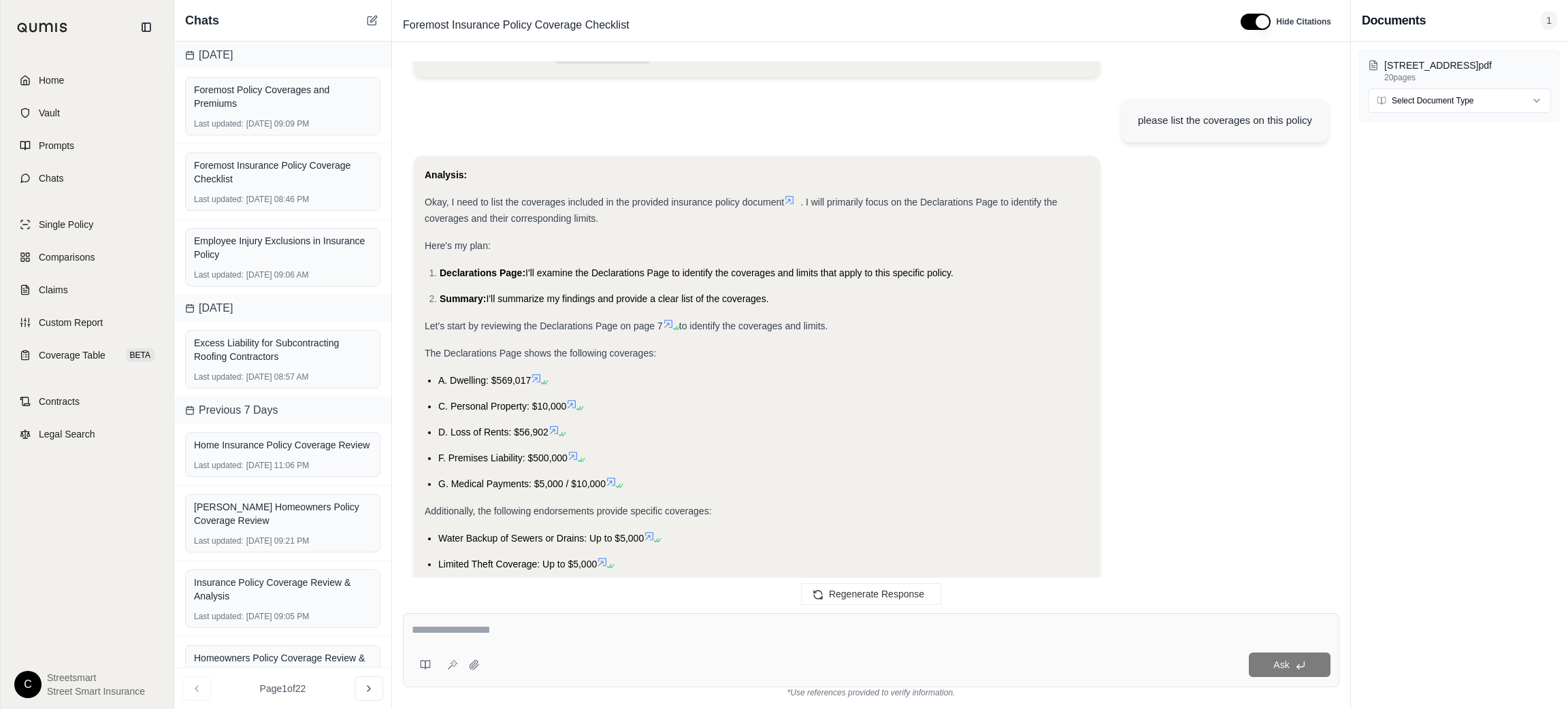
scroll to position [5253, 0]
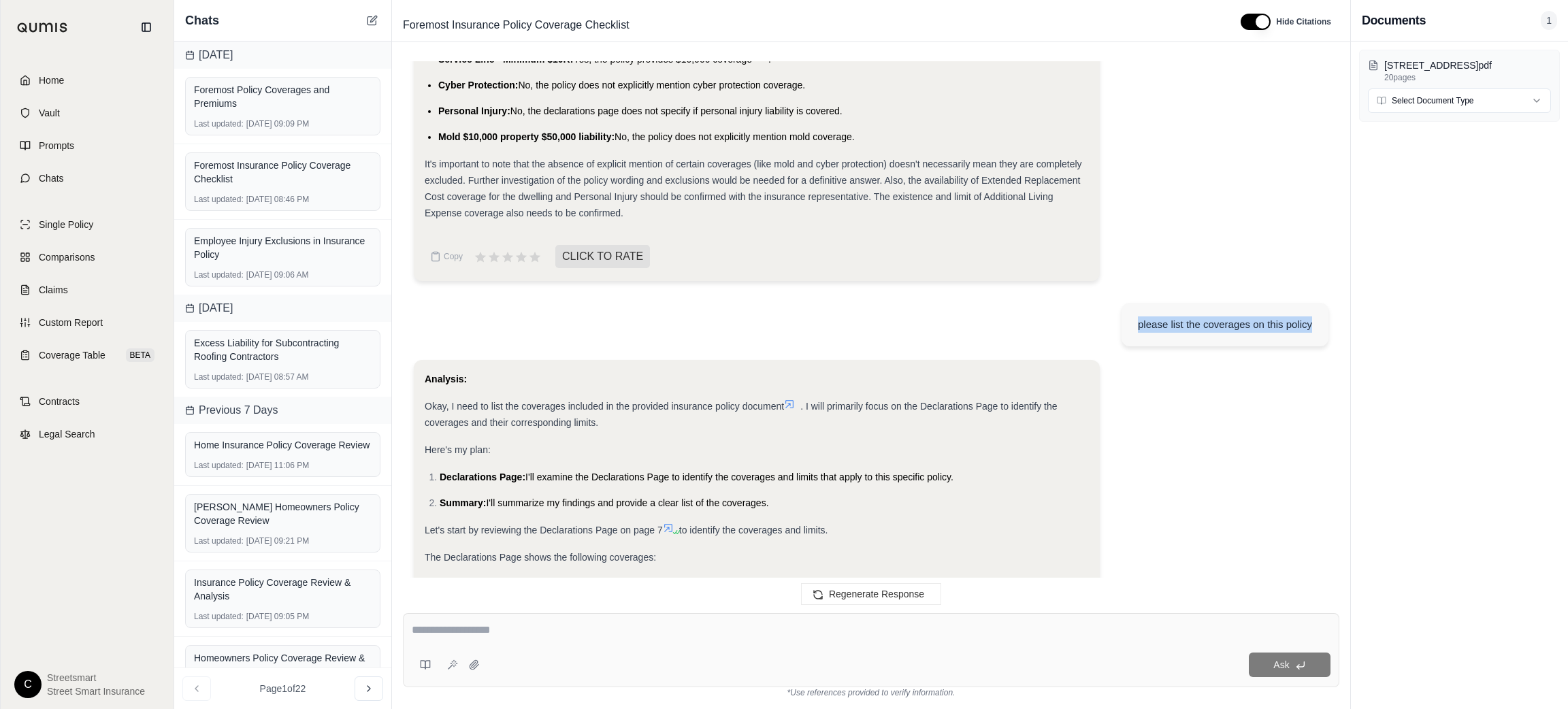
drag, startPoint x: 1131, startPoint y: 322, endPoint x: 1333, endPoint y: 329, distance: 202.1
click at [1333, 329] on div "review is this policy includes these coverages, summarize in a check list and a…" at bounding box center [871, 326] width 937 height 530
copy div "please list the coverages on this policy"
click at [325, 102] on div "Foremost Policy Coverages and Premiums" at bounding box center [283, 97] width 178 height 27
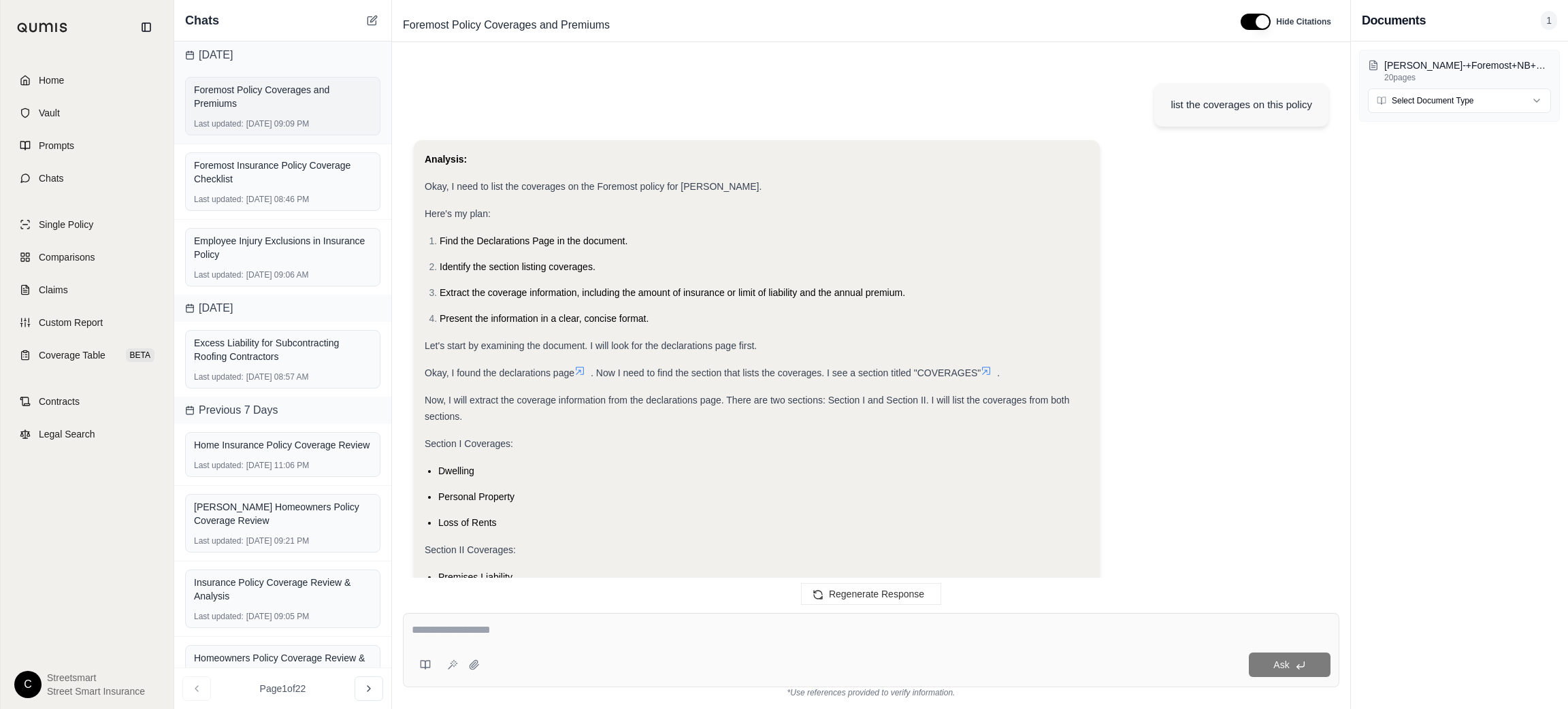
scroll to position [396, 0]
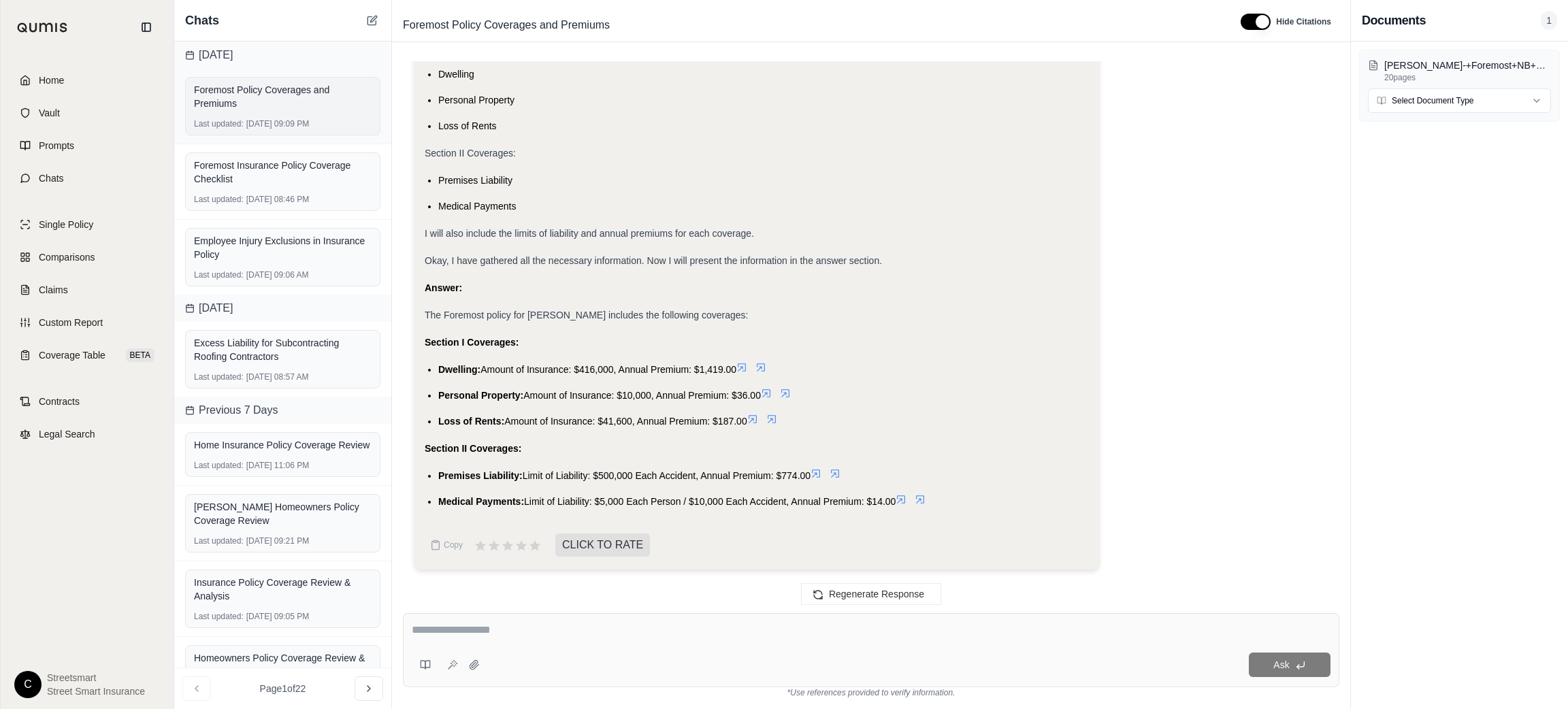
click at [279, 100] on div "Foremost Policy Coverages and Premiums" at bounding box center [283, 97] width 178 height 27
click at [557, 645] on div "Ask" at bounding box center [871, 650] width 937 height 74
paste textarea "**********"
type textarea "**********"
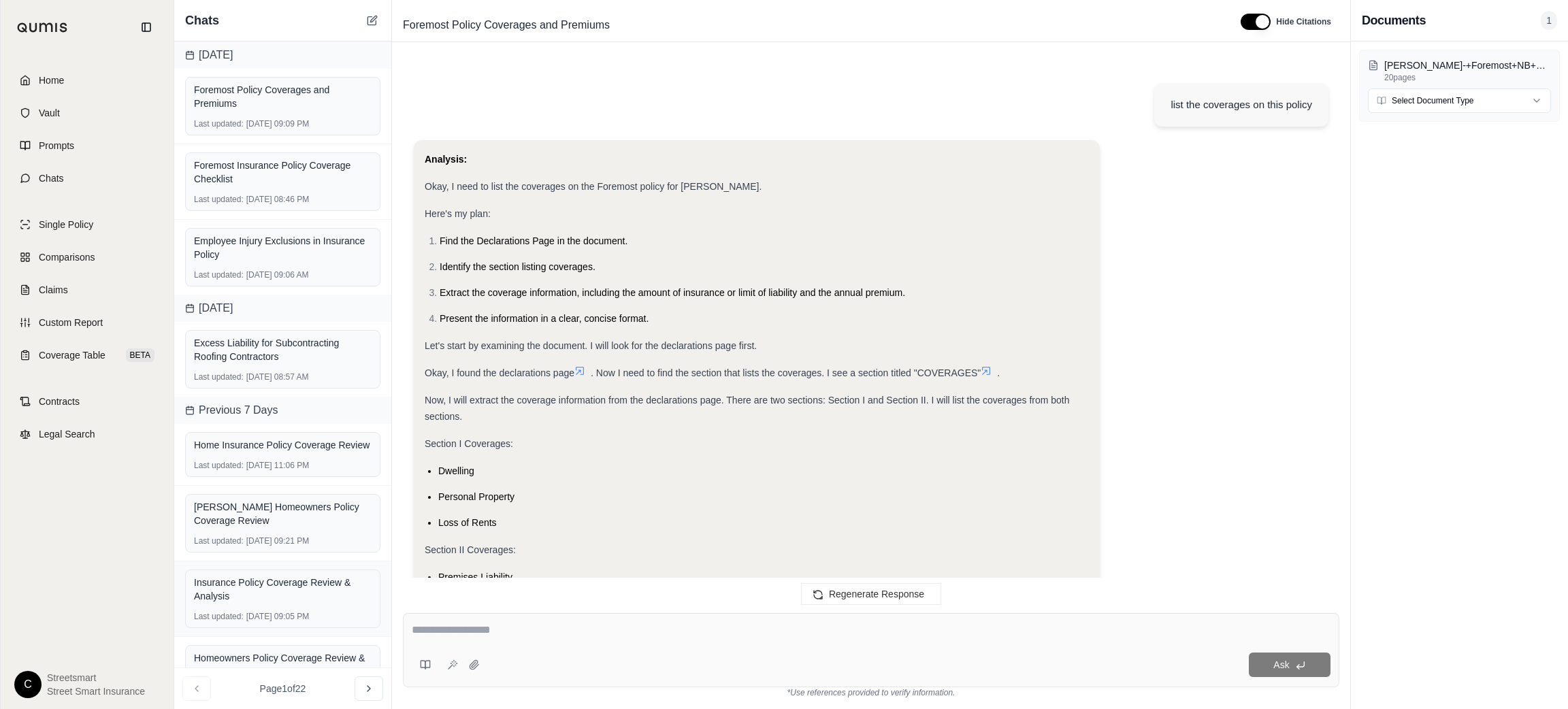
scroll to position [1301, 0]
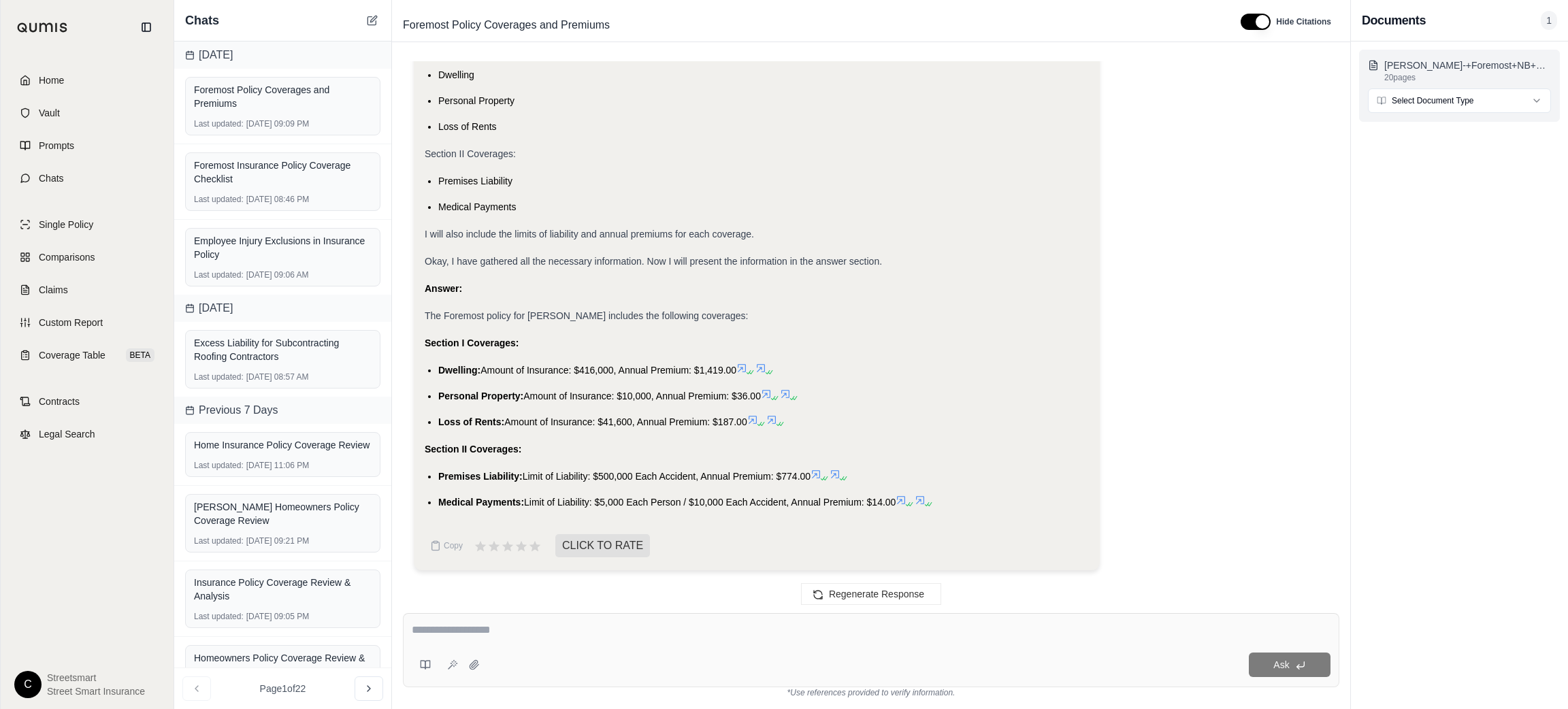
click at [1481, 69] on p "[PERSON_NAME]-+Foremost+NB+Dwelling+Declarations+Page+(1513+Perkiomen+Ave).pdf" at bounding box center [1468, 65] width 167 height 14
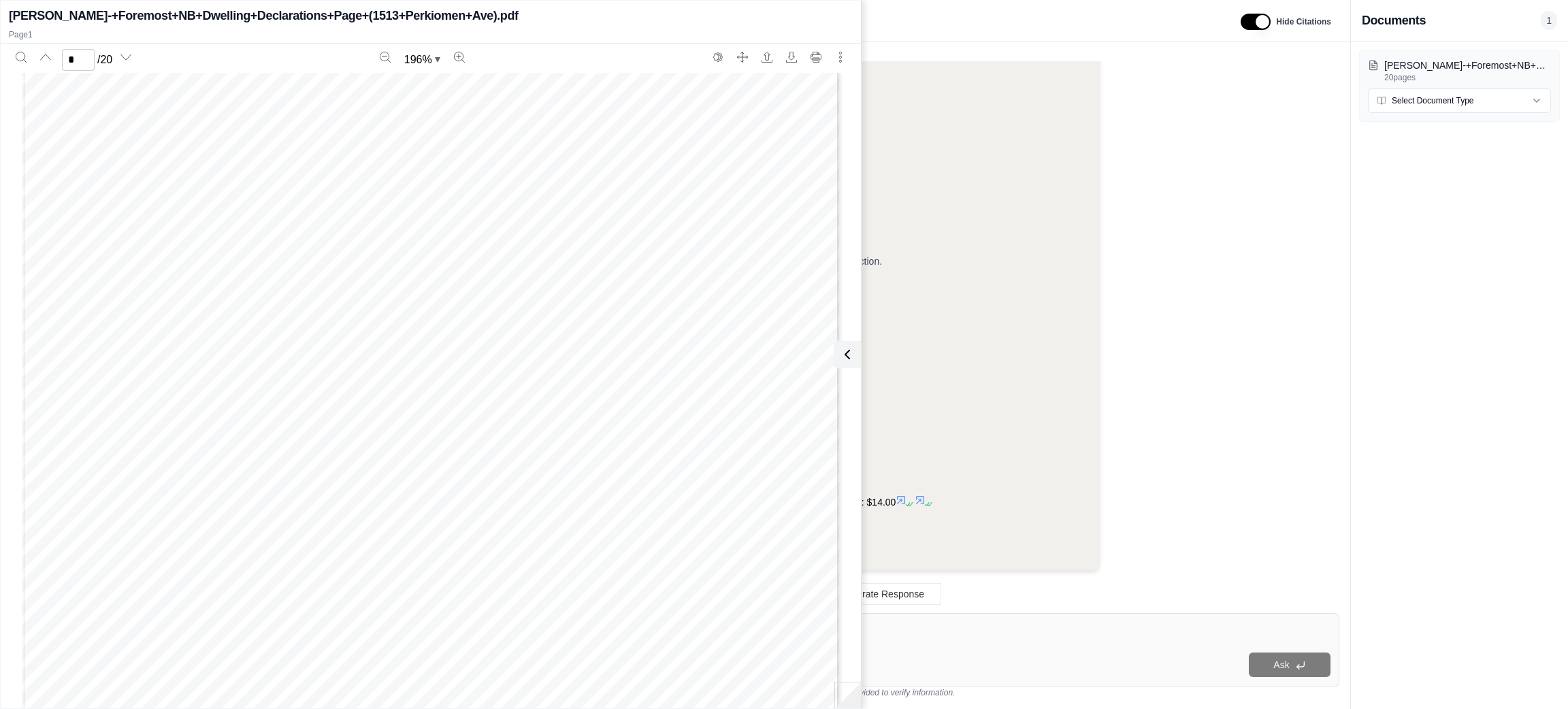
type input "*"
click at [1172, 424] on div "Analysis: Okay, I need to list the coverages on the Foremost policy for [PERSON…" at bounding box center [871, 163] width 915 height 837
click at [843, 355] on icon at bounding box center [845, 355] width 16 height 16
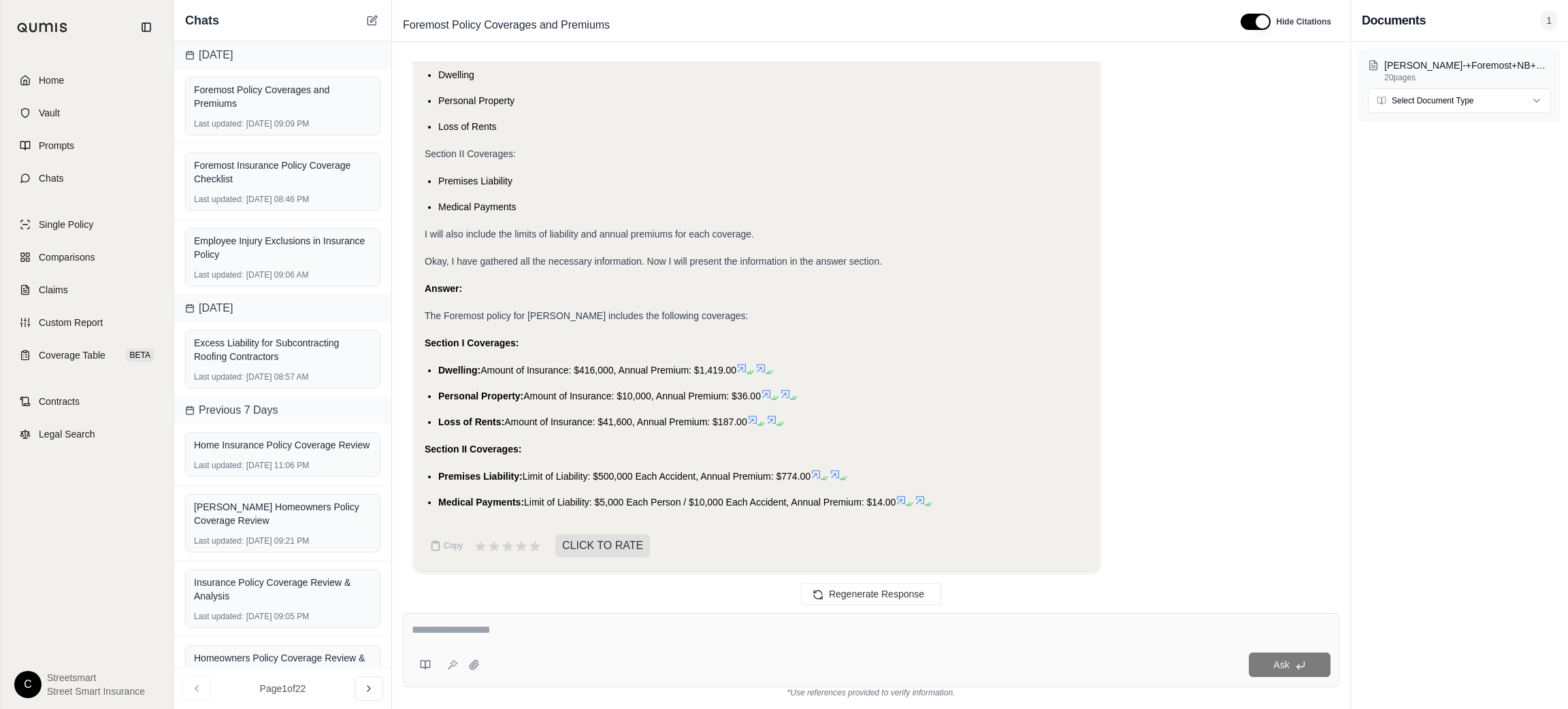
click at [783, 658] on div "Ask" at bounding box center [908, 665] width 845 height 24
click at [710, 627] on textarea at bounding box center [871, 630] width 919 height 16
type textarea "**********"
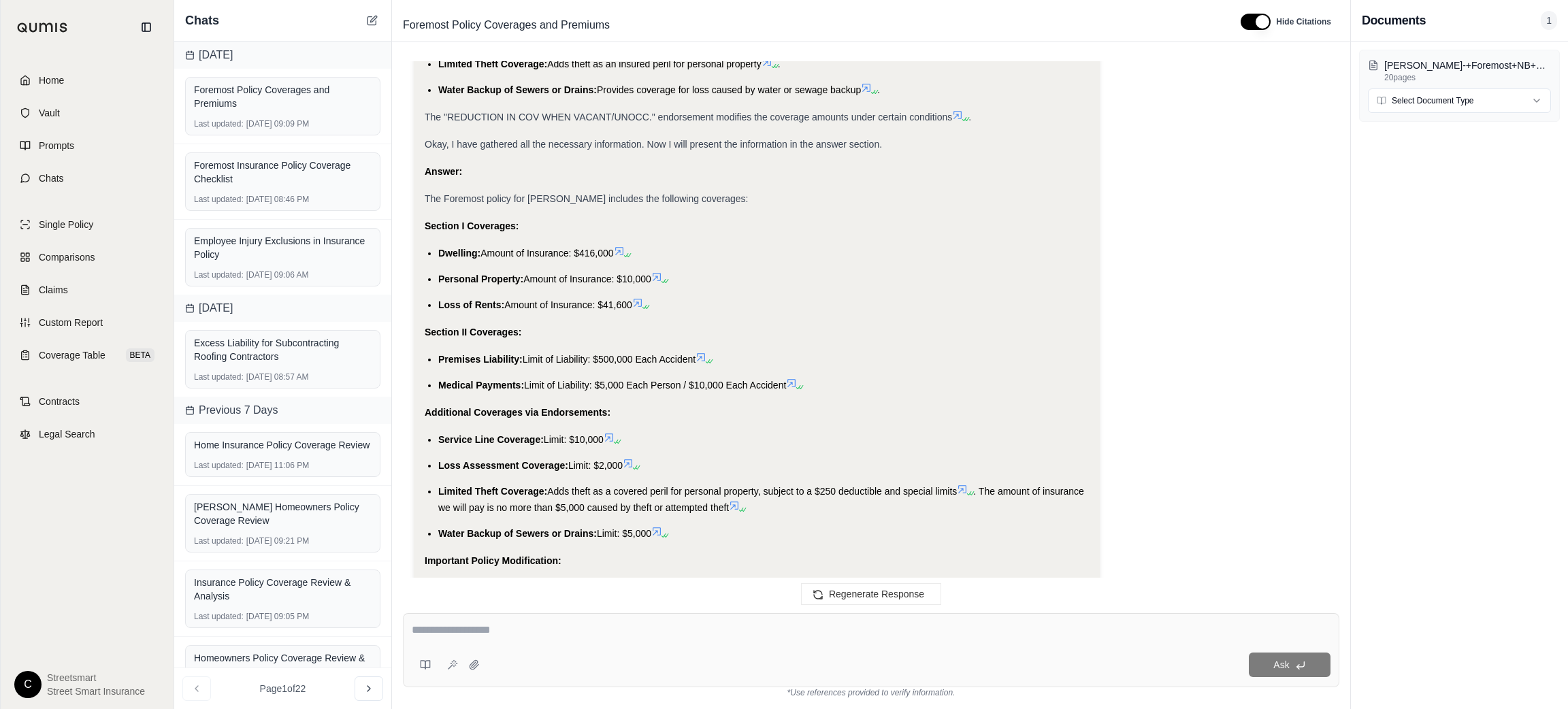
scroll to position [2880, 0]
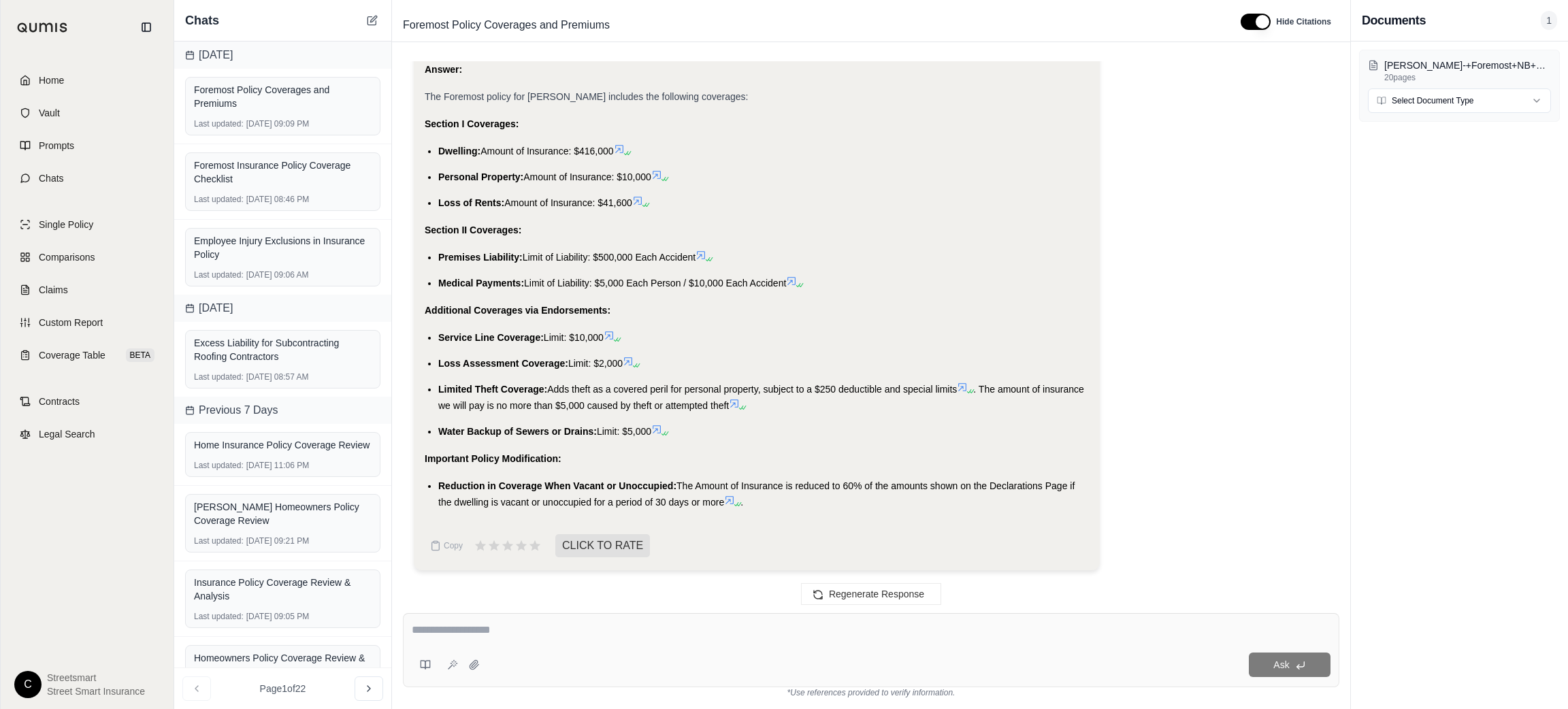
drag, startPoint x: 429, startPoint y: 145, endPoint x: 640, endPoint y: 206, distance: 219.6
click at [640, 206] on ul "Dwelling: Amount of Insurance: $416,000 Personal Property: Amount of Insurance:…" at bounding box center [756, 176] width 664 height 68
drag, startPoint x: 422, startPoint y: 245, endPoint x: 795, endPoint y: 288, distance: 375.5
drag, startPoint x: 430, startPoint y: 324, endPoint x: 667, endPoint y: 436, distance: 262.1
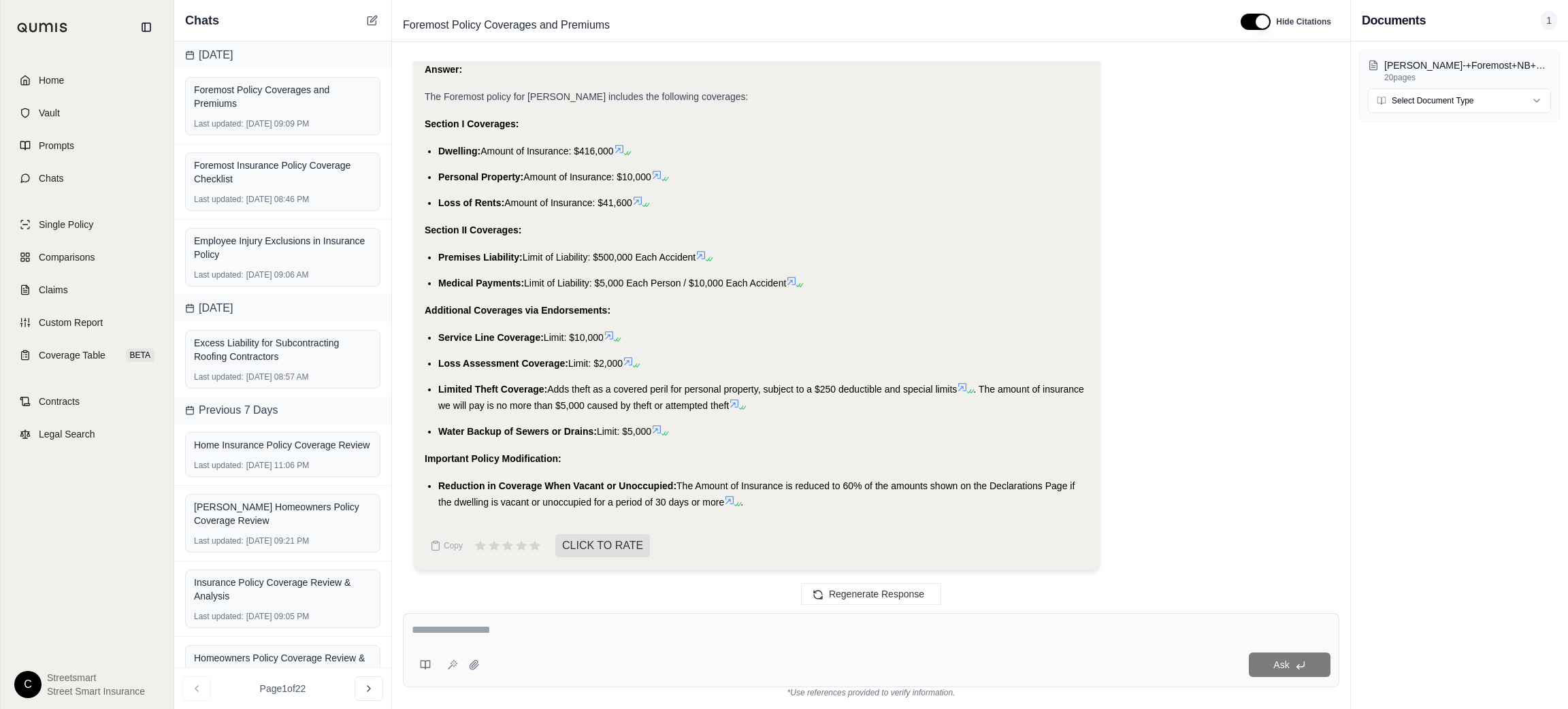
copy ul "Service Line Coverage: Limit: $10,000 Loss Assessment Coverage: Limit: $2,000 L…"
click at [448, 628] on textarea at bounding box center [871, 630] width 919 height 16
type textarea "**********"
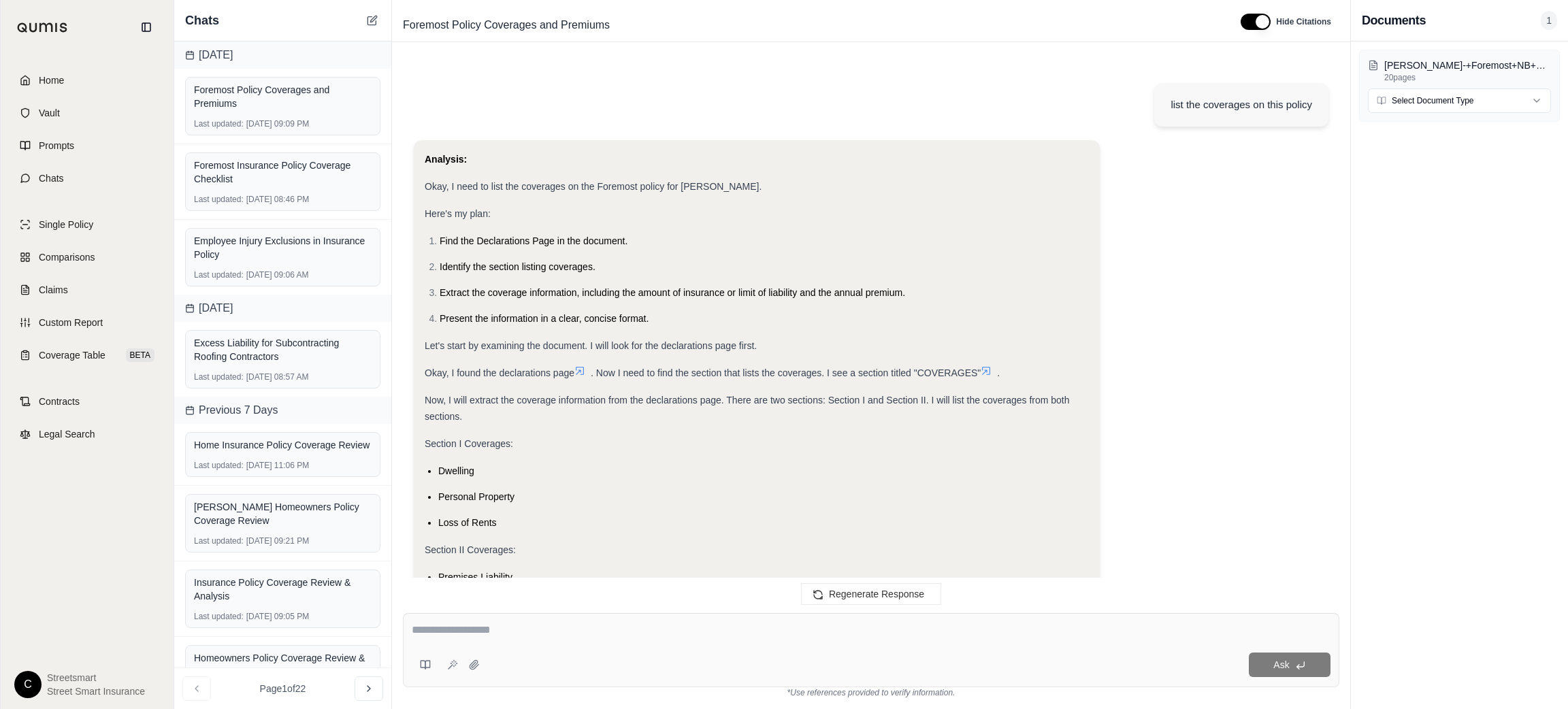
scroll to position [3700, 0]
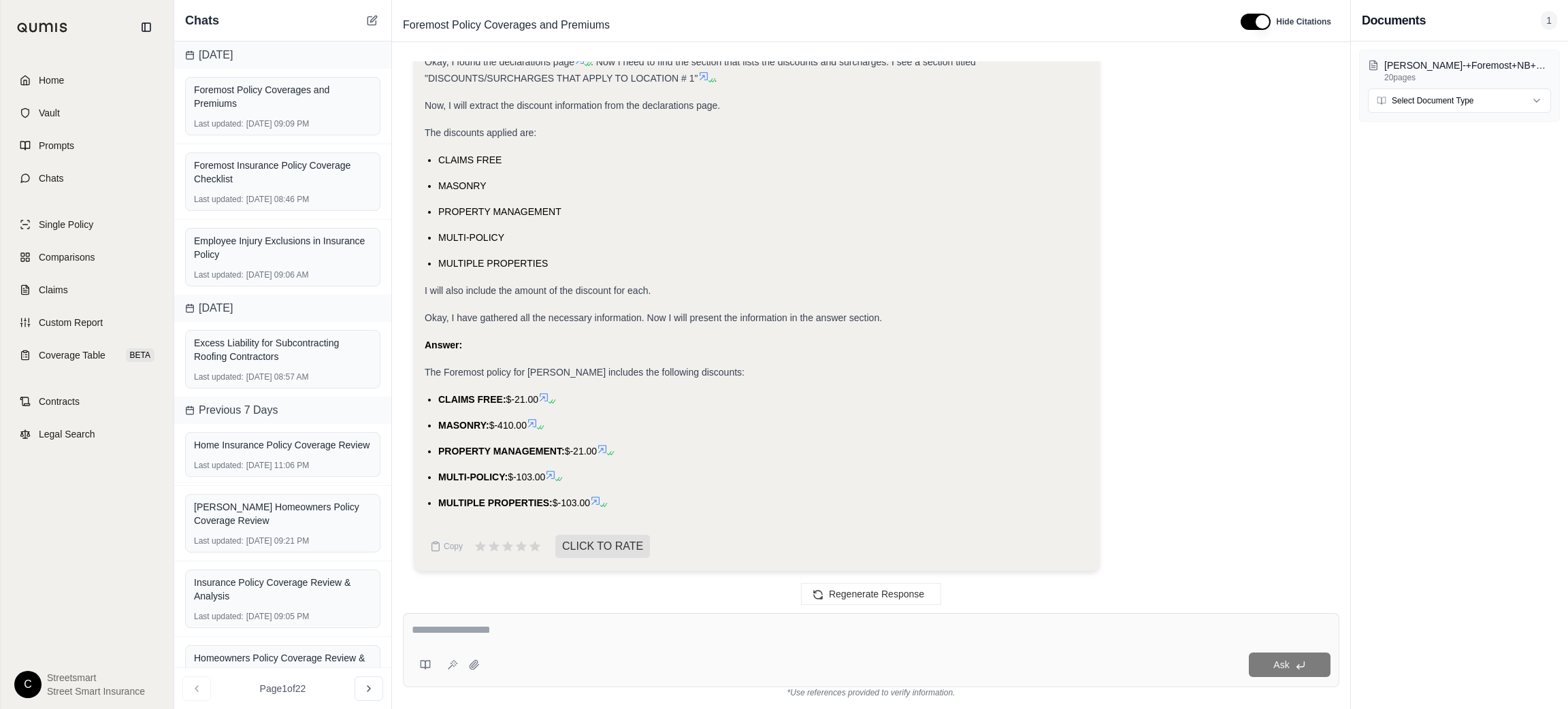
drag, startPoint x: 435, startPoint y: 397, endPoint x: 590, endPoint y: 497, distance: 184.5
click at [590, 497] on ul "CLAIMS FREE: $-21.00 MASONRY: $-410.00 PROPERTY MANAGEMENT: $-21.00 MULTI-POLIC…" at bounding box center [756, 451] width 664 height 120
copy ul "CLAIMS FREE: $-21.00 MASONRY: $-410.00 PROPERTY MANAGEMENT: $-21.00 MULTI-POLIC…"
click at [371, 23] on icon at bounding box center [372, 21] width 11 height 11
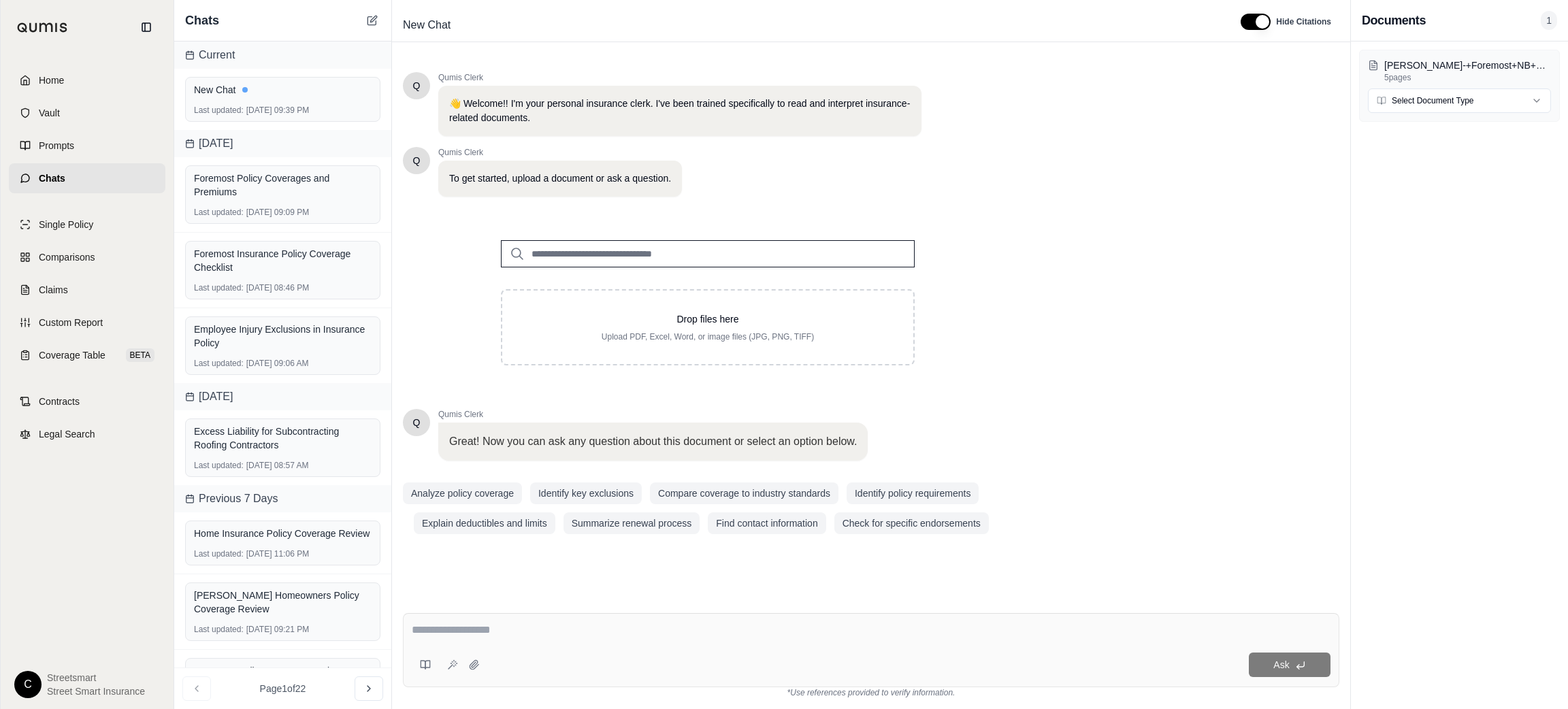
click at [1249, 235] on div "Q Qumis Clerk 👋 Welcome!! I'm your personal insurance clerk. I've been trained …" at bounding box center [871, 326] width 937 height 530
click at [513, 625] on textarea at bounding box center [871, 630] width 919 height 16
type textarea "**********"
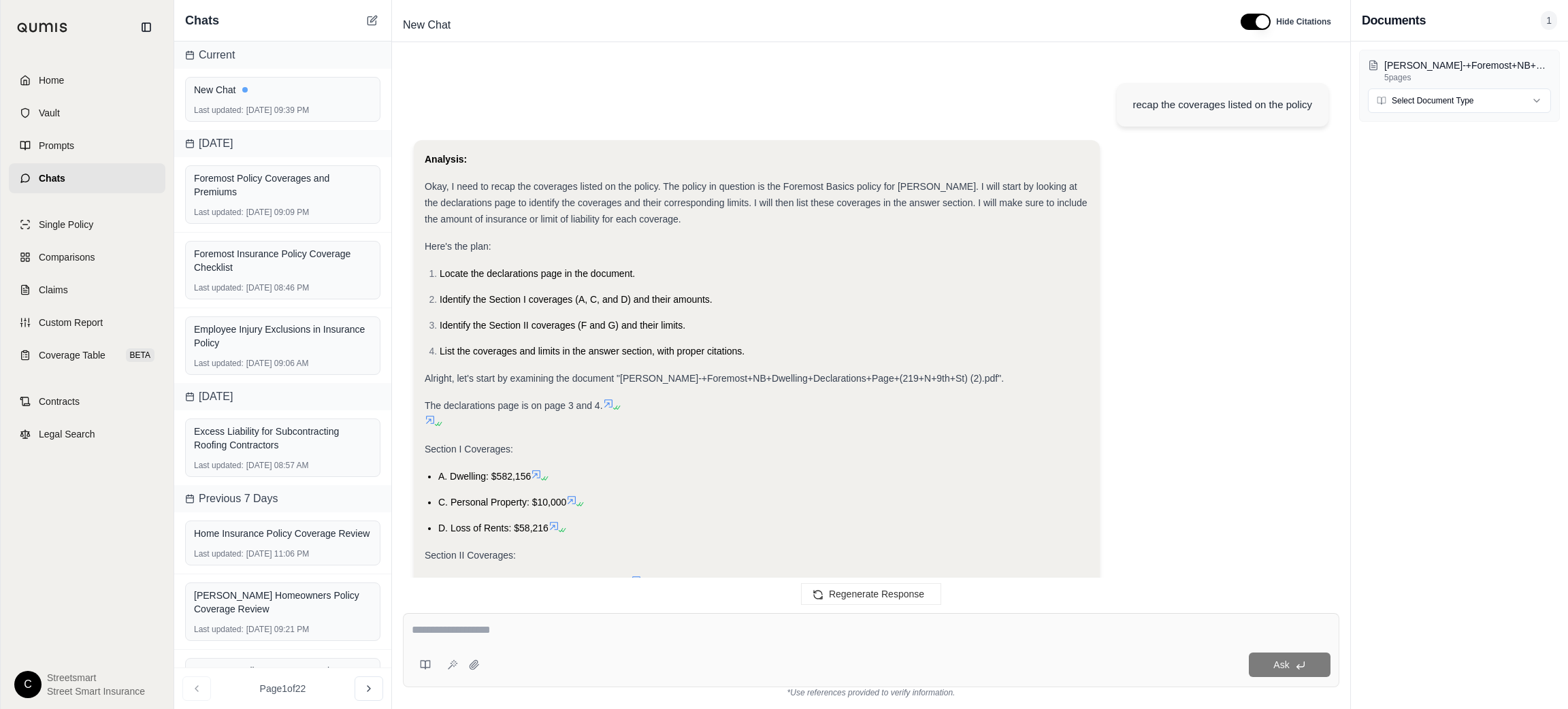
scroll to position [370, 0]
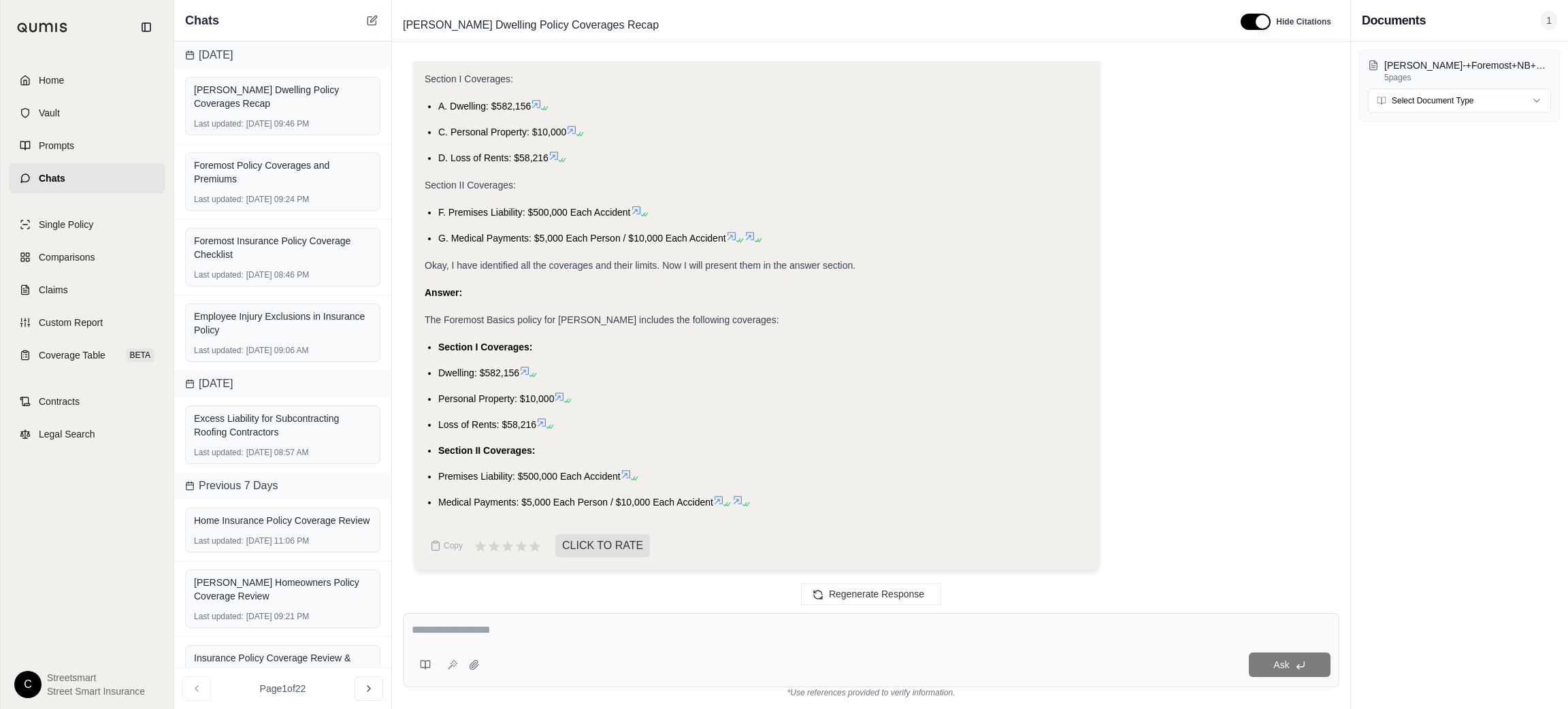
click at [703, 633] on textarea at bounding box center [871, 630] width 919 height 16
type textarea "**********"
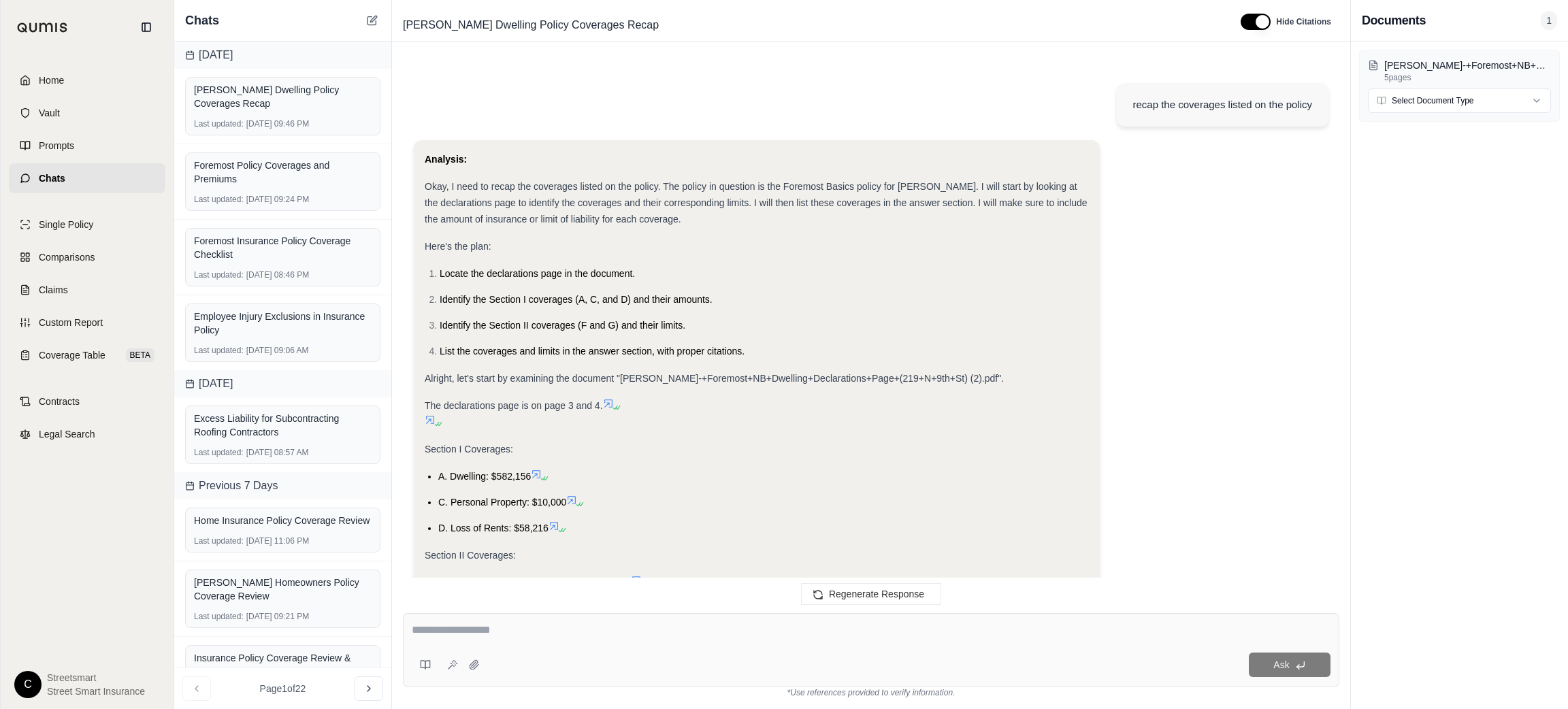
scroll to position [1589, 0]
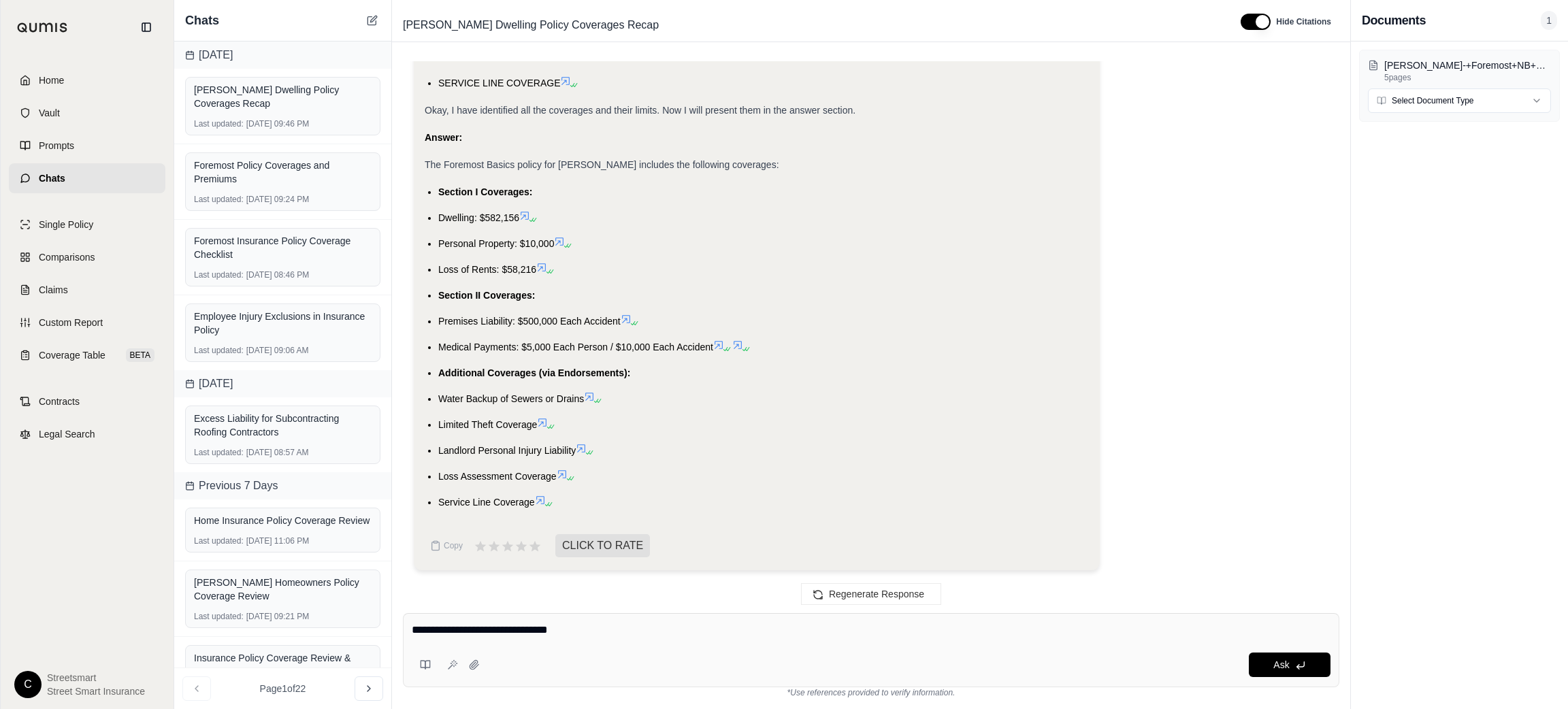
type textarea "**********"
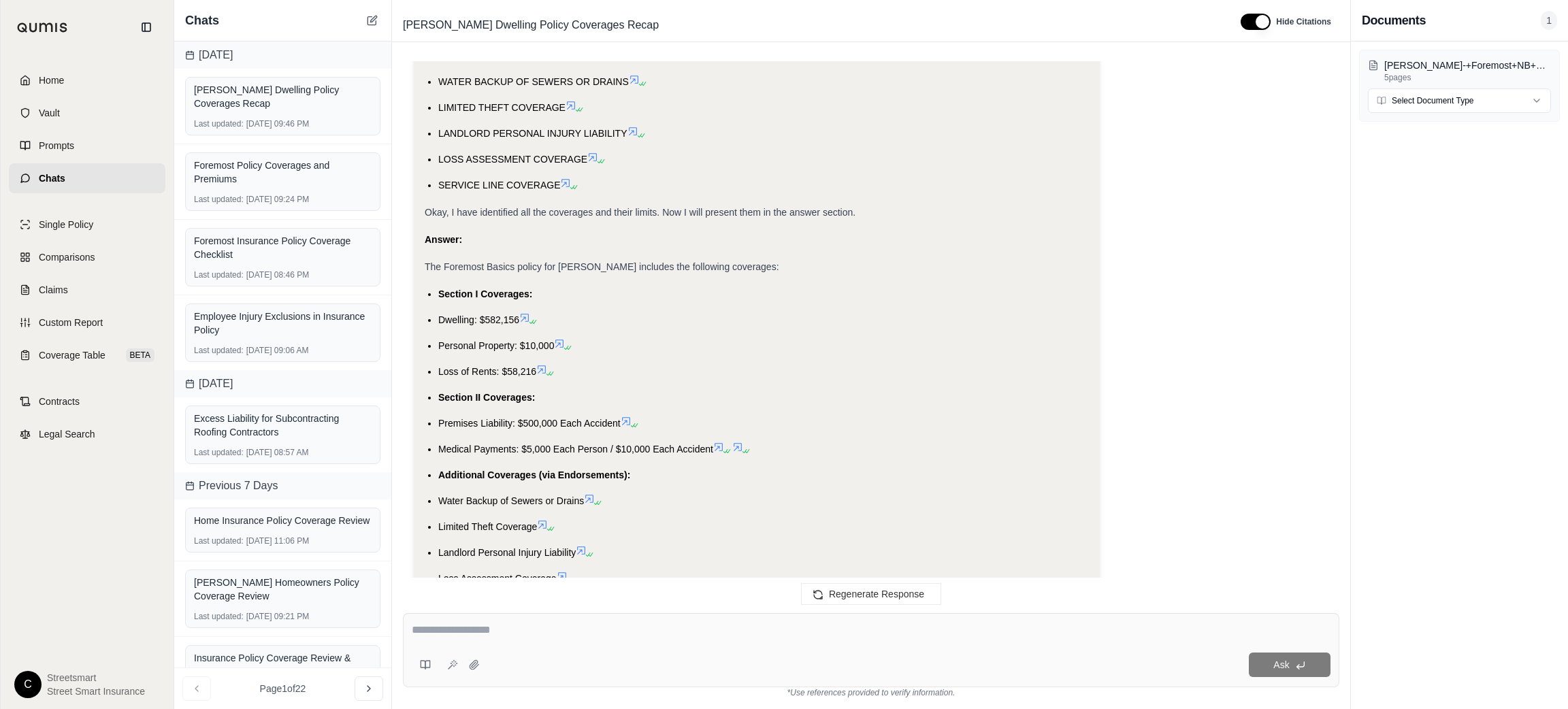
scroll to position [2884, 0]
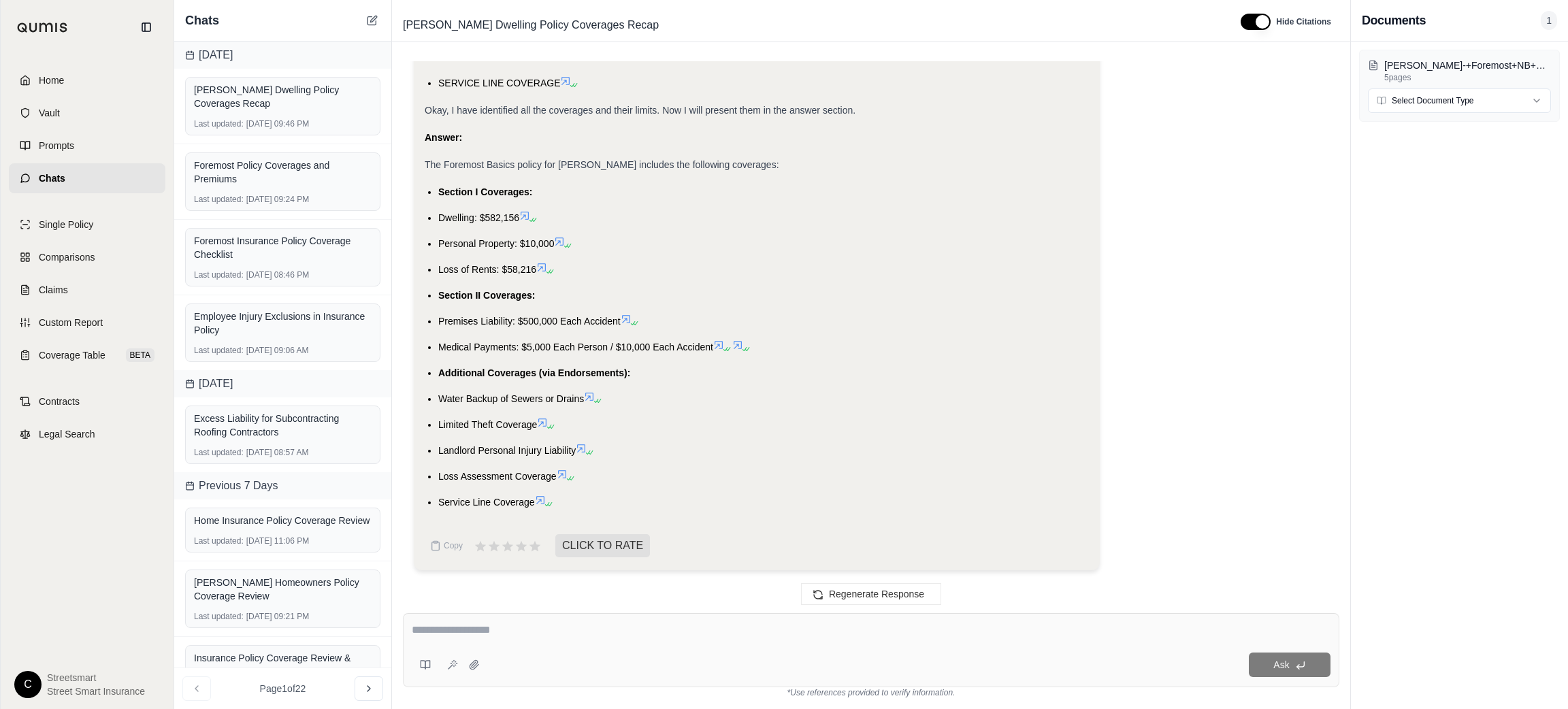
drag, startPoint x: 435, startPoint y: 211, endPoint x: 558, endPoint y: 272, distance: 137.3
click at [558, 272] on ul "Section I Coverages: Dwelling: $582,156 Personal Property: $10,000 Loss of Rent…" at bounding box center [756, 347] width 664 height 327
copy ul "Dwelling: $582,156 Personal Property: $10,000 Loss of Rents: $58,216"
drag, startPoint x: 435, startPoint y: 303, endPoint x: 713, endPoint y: 339, distance: 280.3
click at [713, 339] on ul "Section I Coverages: Dwelling: $582,156 Personal Property: $10,000 Loss of Rent…" at bounding box center [756, 347] width 664 height 327
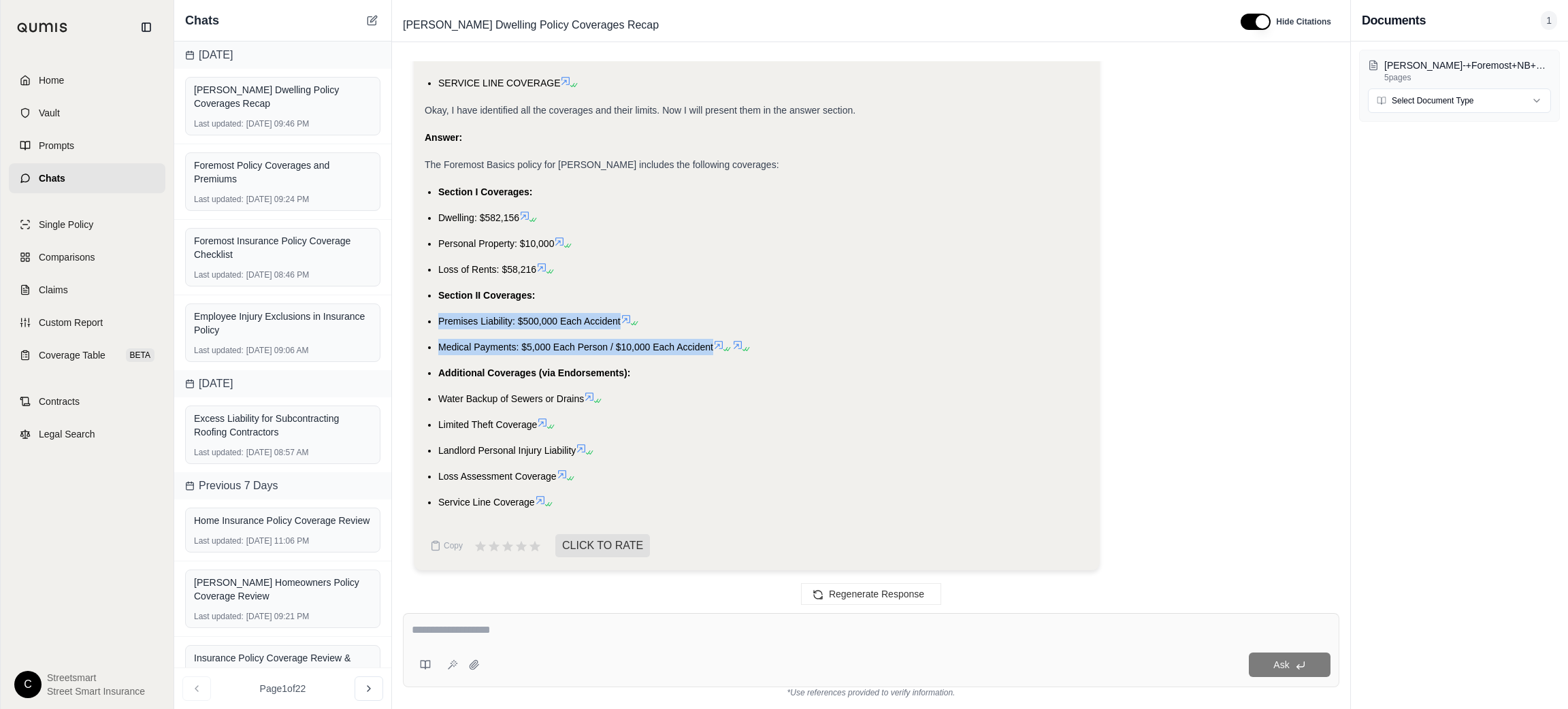
copy ul "Premises Liability: $500,000 Each Accident Medical Payments: $5,000 Each Person…"
drag, startPoint x: 435, startPoint y: 390, endPoint x: 538, endPoint y: 518, distance: 164.3
copy ul "Water Backup of Sewers or Drains Limited Theft Coverage Landlord Personal Injur…"
click at [490, 620] on div "Ask" at bounding box center [871, 650] width 937 height 74
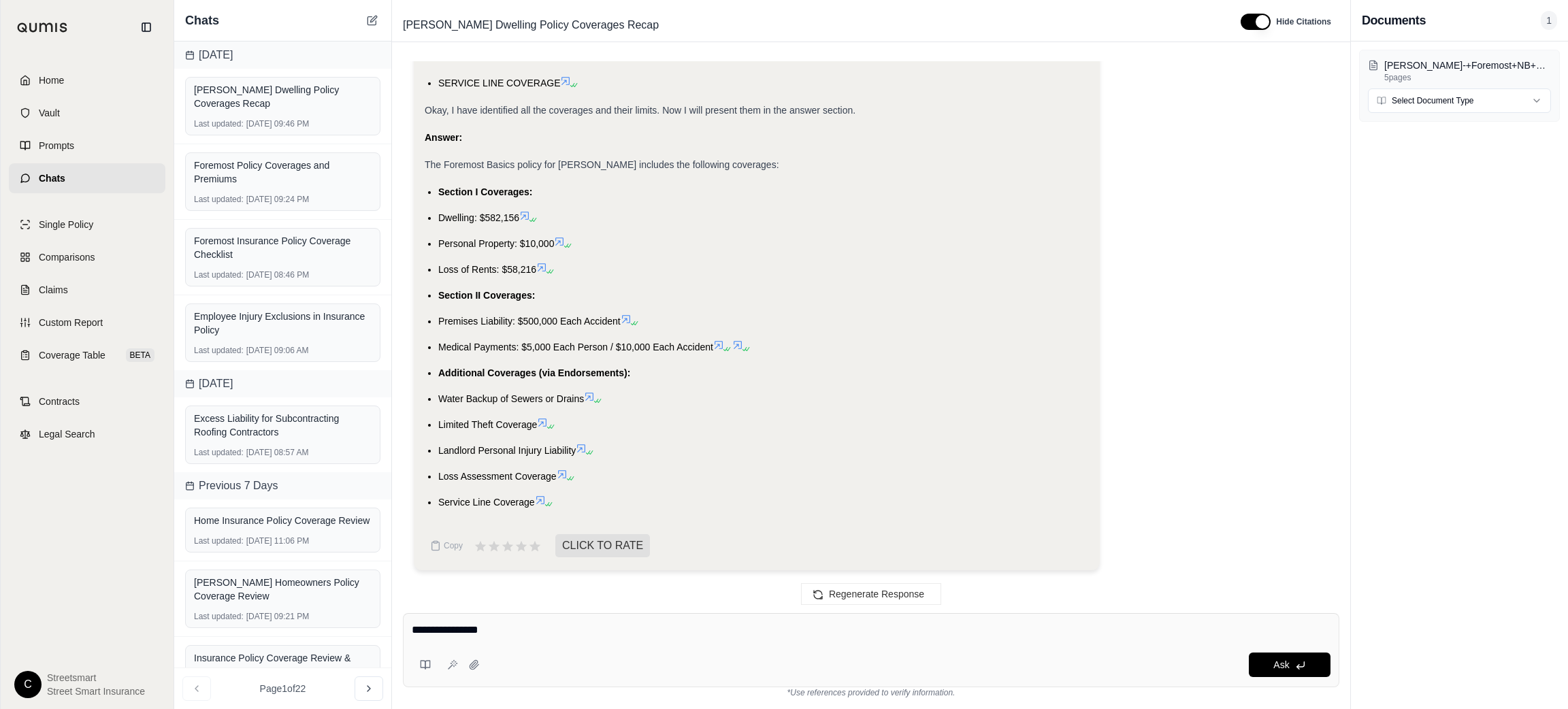
type textarea "**********"
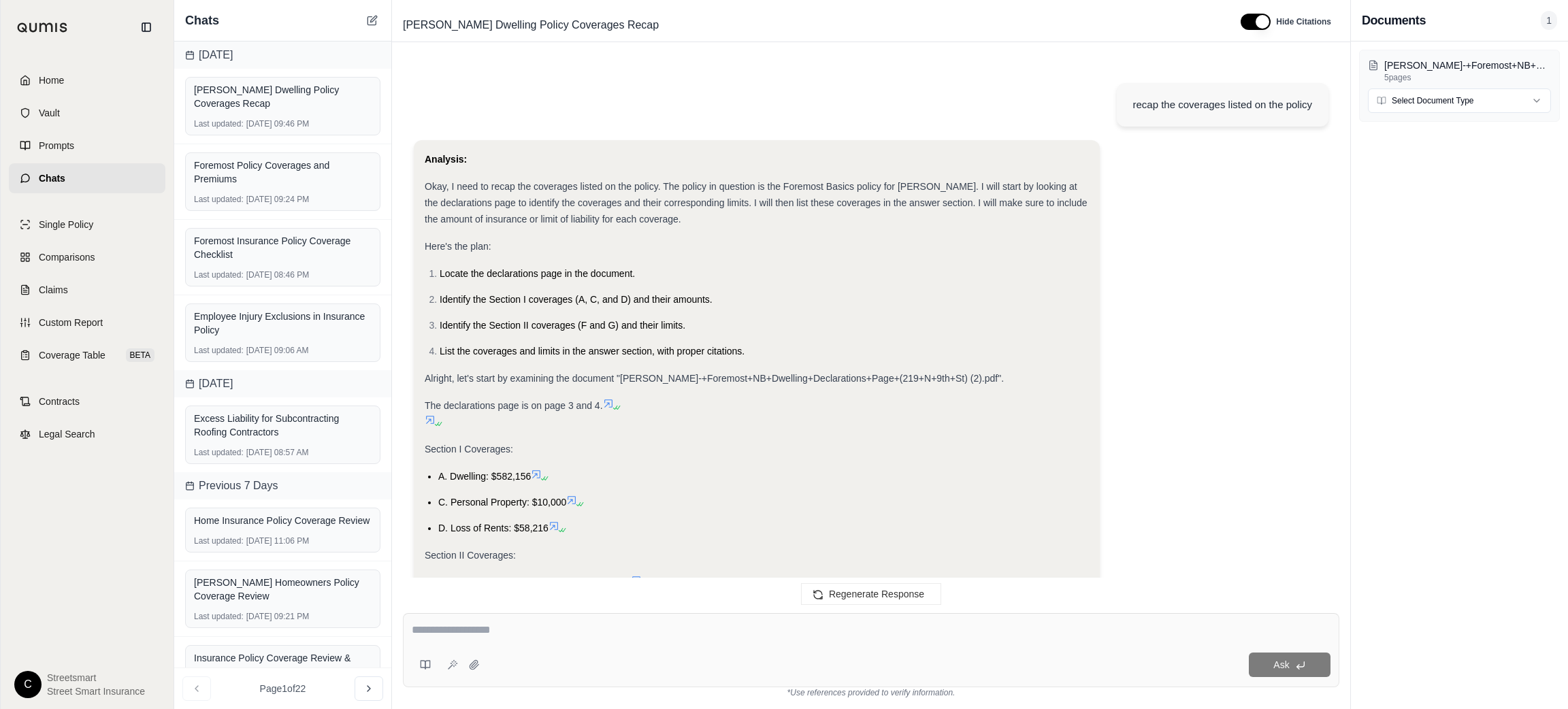
scroll to position [3668, 0]
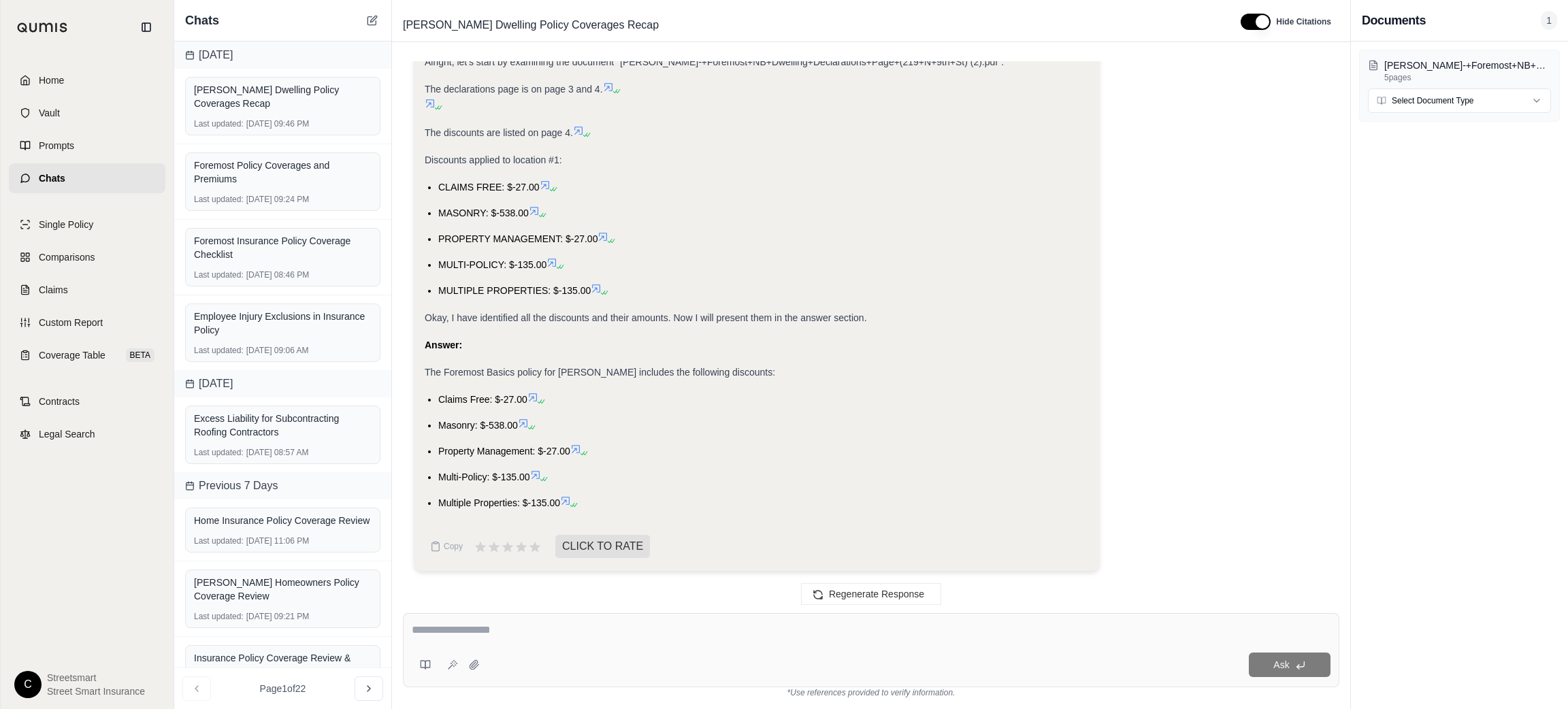
drag, startPoint x: 438, startPoint y: 395, endPoint x: 565, endPoint y: 505, distance: 168.0
click at [565, 505] on ul "Claims Free: $-27.00 Masonry: $-538.00 Property Management: $-27.00 Multi-Polic…" at bounding box center [756, 451] width 664 height 120
copy ul "Claims Free: $-27.00 Masonry: $-538.00 Property Management: $-27.00 Multi-Polic…"
